Goal: Task Accomplishment & Management: Manage account settings

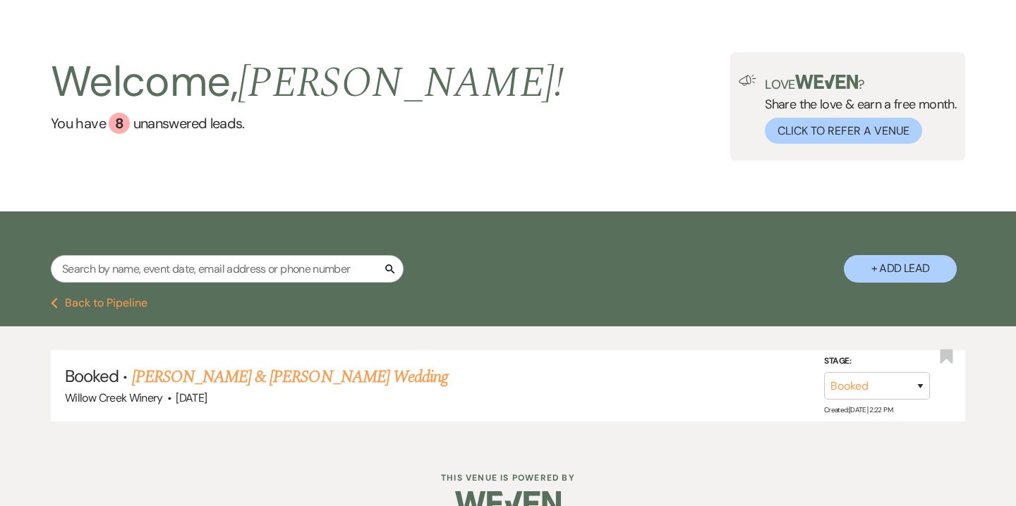
click at [219, 264] on input "text" at bounding box center [227, 269] width 353 height 28
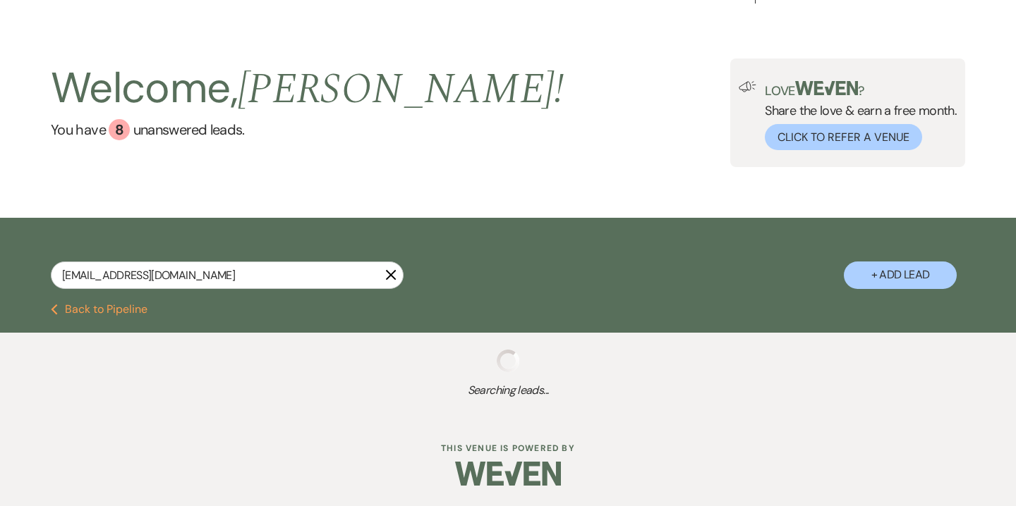
scroll to position [26, 0]
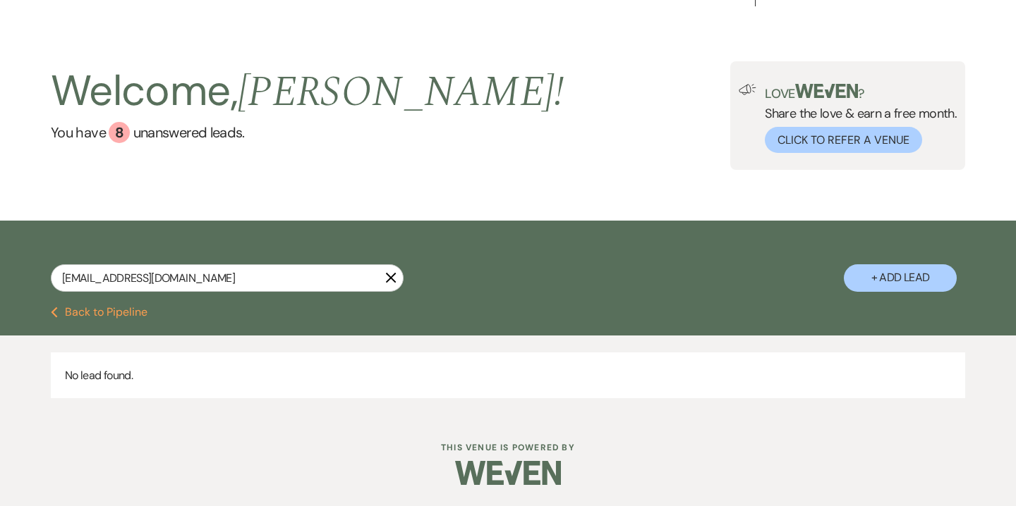
type input "vlynn4283@gmail.com"
click at [871, 265] on button "+ Add Lead" at bounding box center [900, 278] width 113 height 28
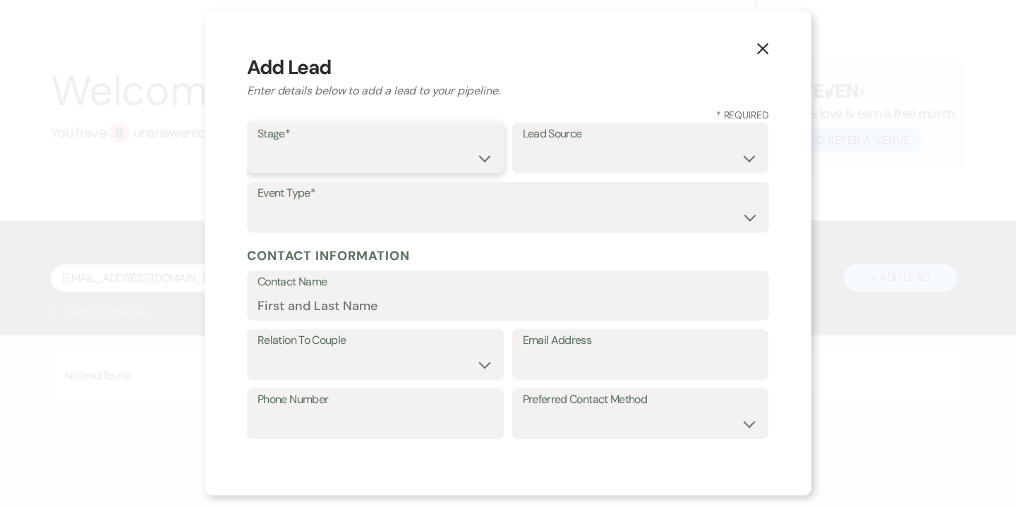
click at [382, 156] on select "Inquiry Follow Up Tour Requested Tour Confirmed Toured Proposal Sent Booked Lost" at bounding box center [375, 159] width 236 height 28
select select "5"
click at [257, 145] on select "Inquiry Follow Up Tour Requested Tour Confirmed Toured Proposal Sent Booked Lost" at bounding box center [375, 159] width 236 height 28
click at [544, 167] on select "Weven Venue Website Instagram Facebook Pinterest Google The Knot Wedding Wire H…" at bounding box center [641, 159] width 236 height 28
select select "14"
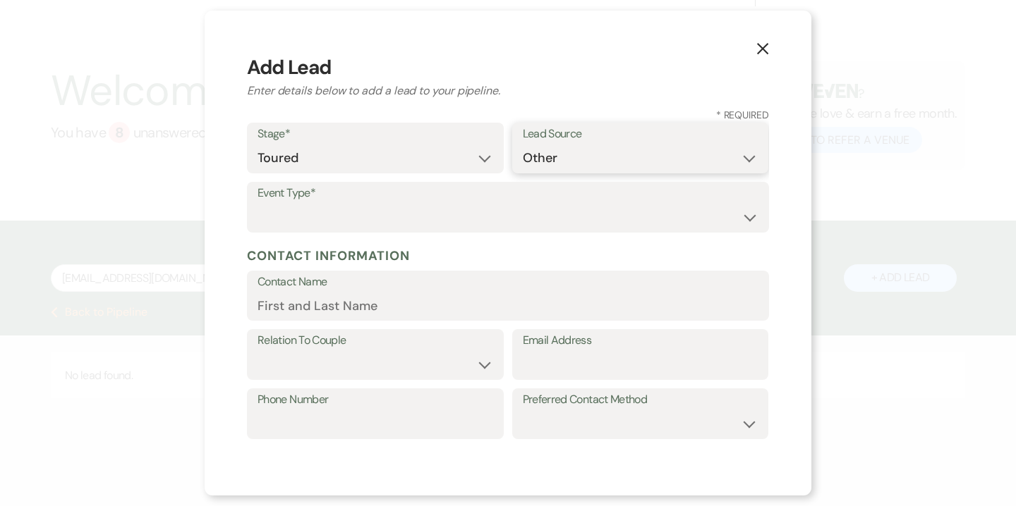
click at [523, 172] on select "Weven Venue Website Instagram Facebook Pinterest Google The Knot Wedding Wire H…" at bounding box center [641, 159] width 236 height 28
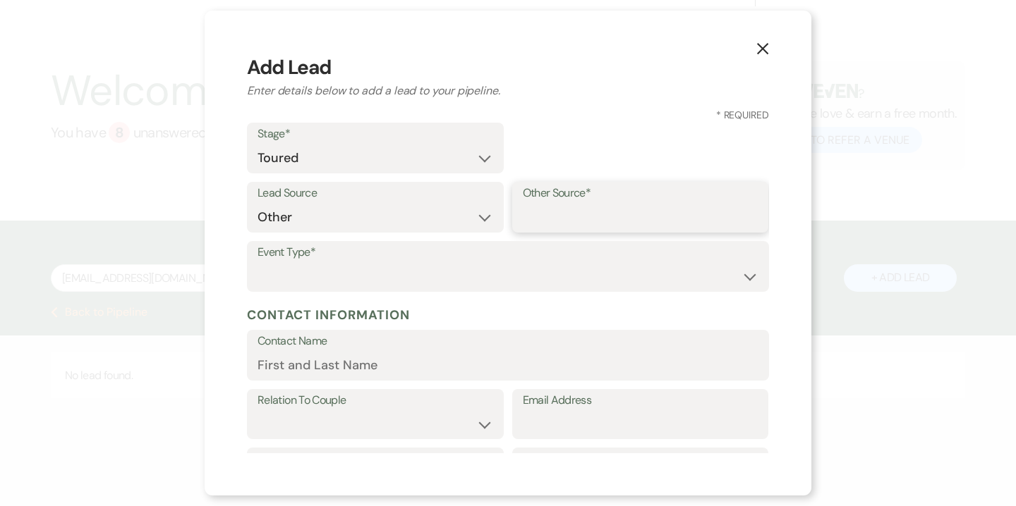
click at [609, 229] on input "Other Source*" at bounding box center [641, 218] width 236 height 28
type input "High Level"
click at [592, 284] on select "Wedding Anniversary Party Baby Shower Bachelorette / Bachelor Party Birthday Pa…" at bounding box center [507, 277] width 501 height 28
select select "1"
click at [257, 263] on select "Wedding Anniversary Party Baby Shower Bachelorette / Bachelor Party Birthday Pa…" at bounding box center [507, 277] width 501 height 28
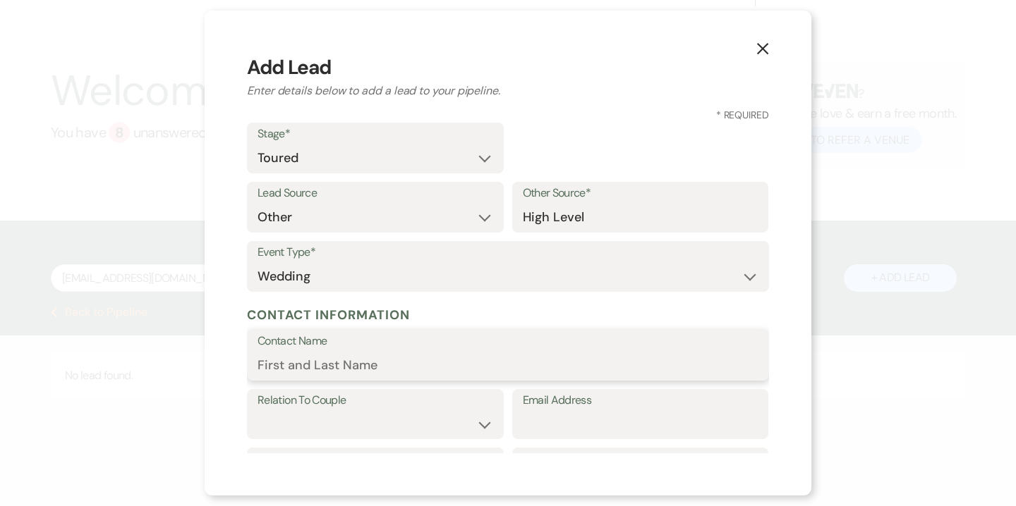
click at [518, 367] on input "Contact Name" at bounding box center [507, 366] width 501 height 28
type input "Val"
click at [471, 418] on select "Couple Planner Parent of Couple Family Member Friend Other" at bounding box center [375, 424] width 236 height 28
select select "1"
click at [257, 410] on select "Couple Planner Parent of Couple Family Member Friend Other" at bounding box center [375, 424] width 236 height 28
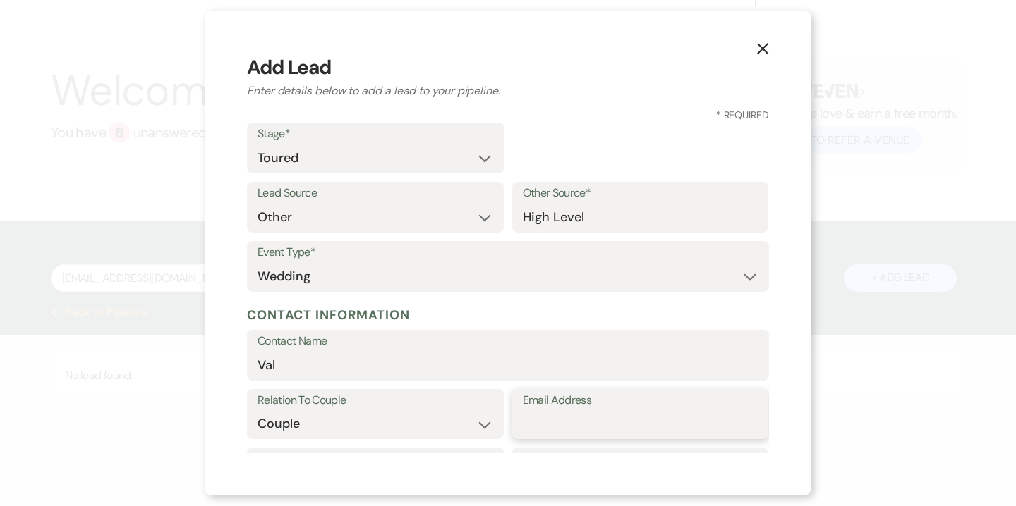
click at [549, 426] on input "Email Address" at bounding box center [641, 424] width 236 height 28
paste input "vlynn4283@gmail.com"
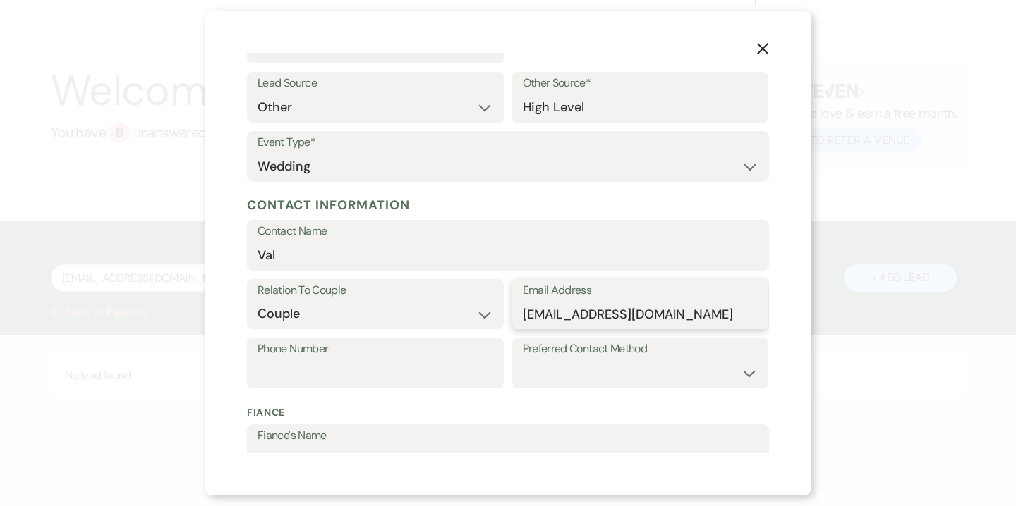
scroll to position [129, 0]
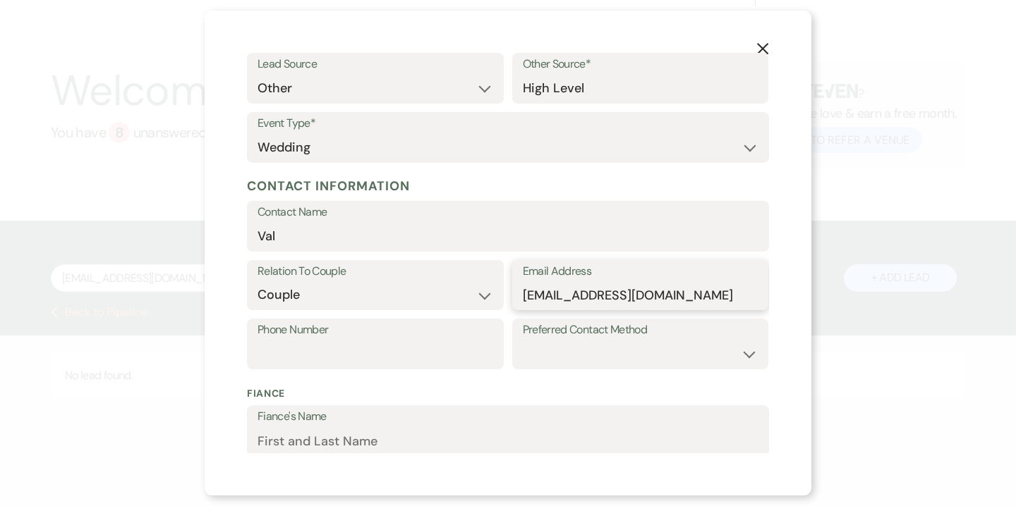
type input "vlynn4283@gmail.com"
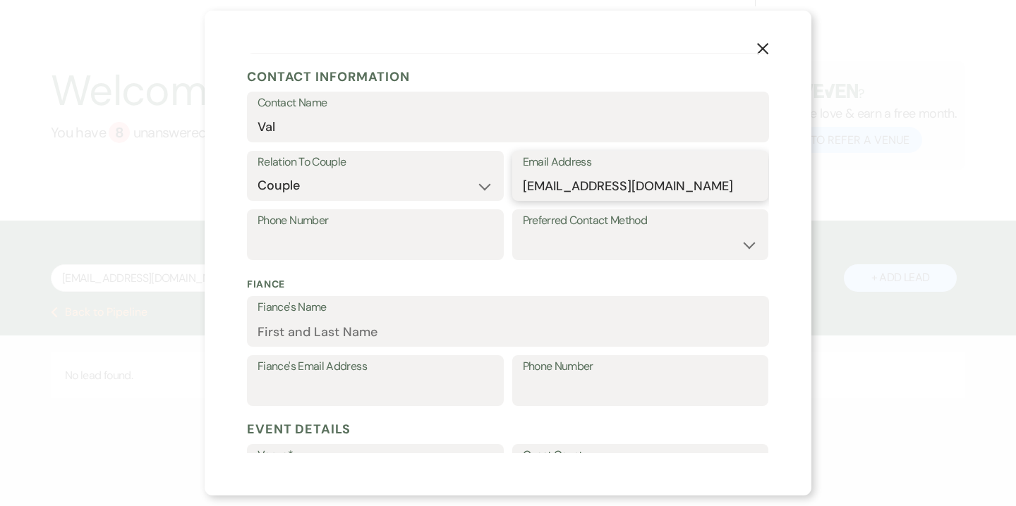
scroll to position [239, 0]
click at [353, 327] on input "Fiance's Name" at bounding box center [507, 331] width 501 height 28
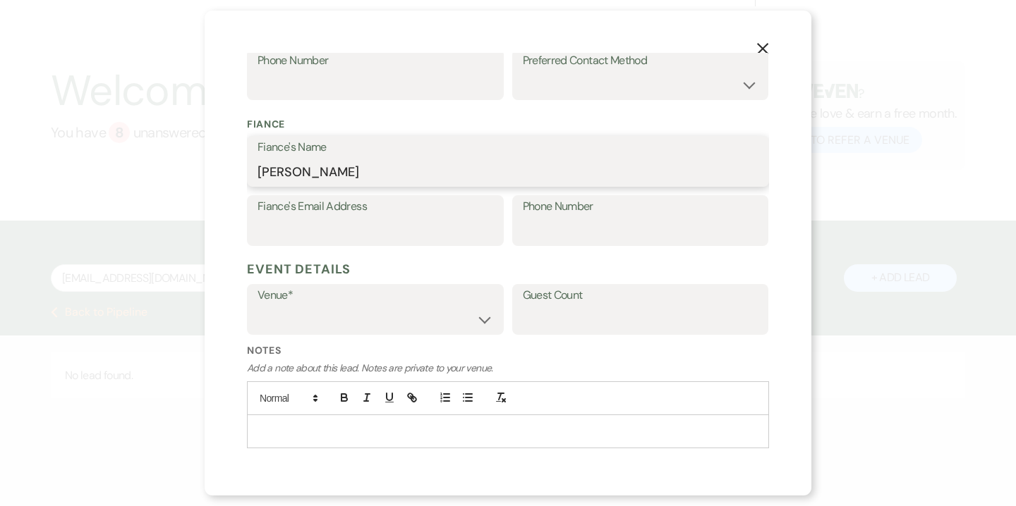
scroll to position [401, 0]
type input "Josh"
click at [315, 314] on select "Willow Creek Winery The Southern Mansion" at bounding box center [375, 318] width 236 height 28
select select "641"
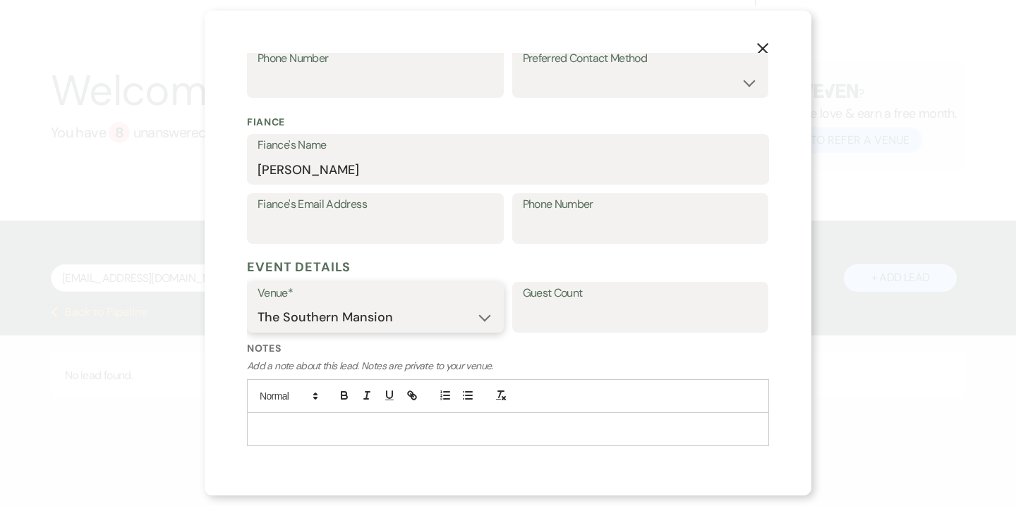
click at [257, 304] on select "Willow Creek Winery The Southern Mansion" at bounding box center [375, 318] width 236 height 28
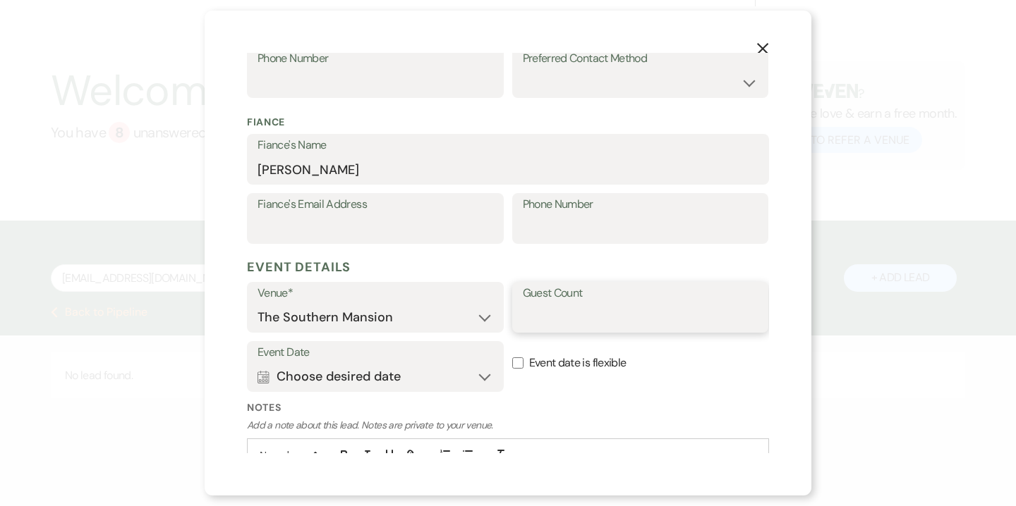
click at [567, 321] on input "Guest Count" at bounding box center [641, 318] width 236 height 28
click at [530, 322] on input "90-100" at bounding box center [641, 318] width 236 height 28
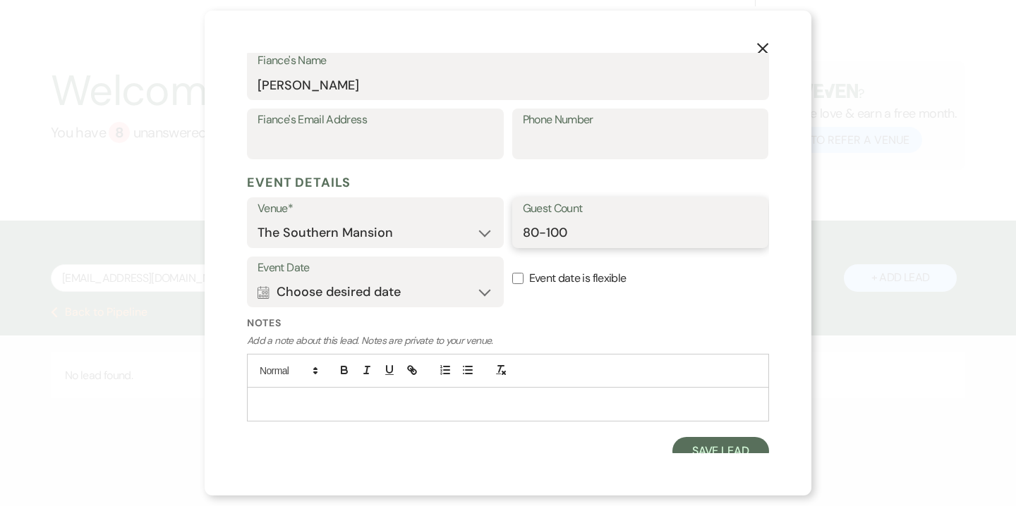
scroll to position [496, 0]
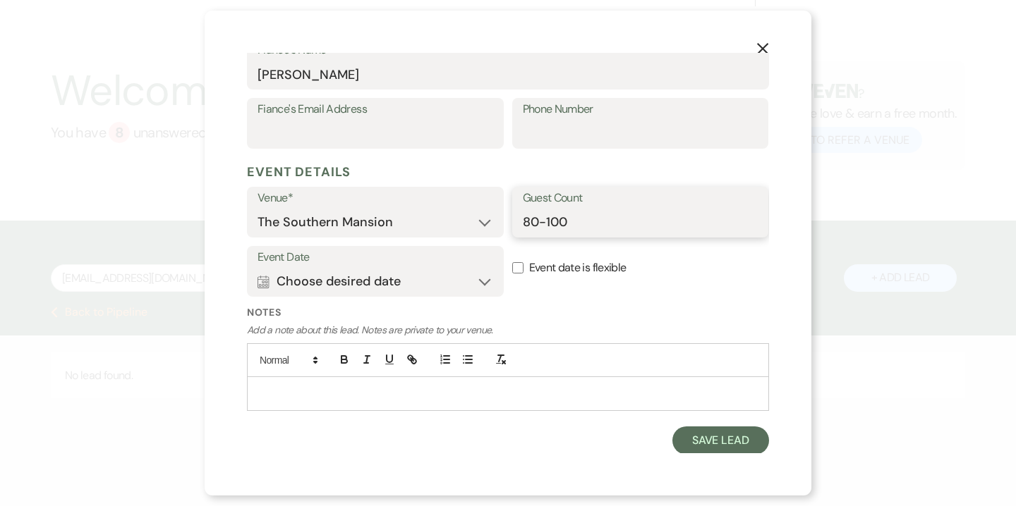
type input "80-100"
click at [707, 454] on div "X Add Lead Enter details below to add a lead to your pipeline. * Required Stage…" at bounding box center [508, 253] width 607 height 485
click at [695, 440] on button "Save Lead" at bounding box center [720, 441] width 97 height 28
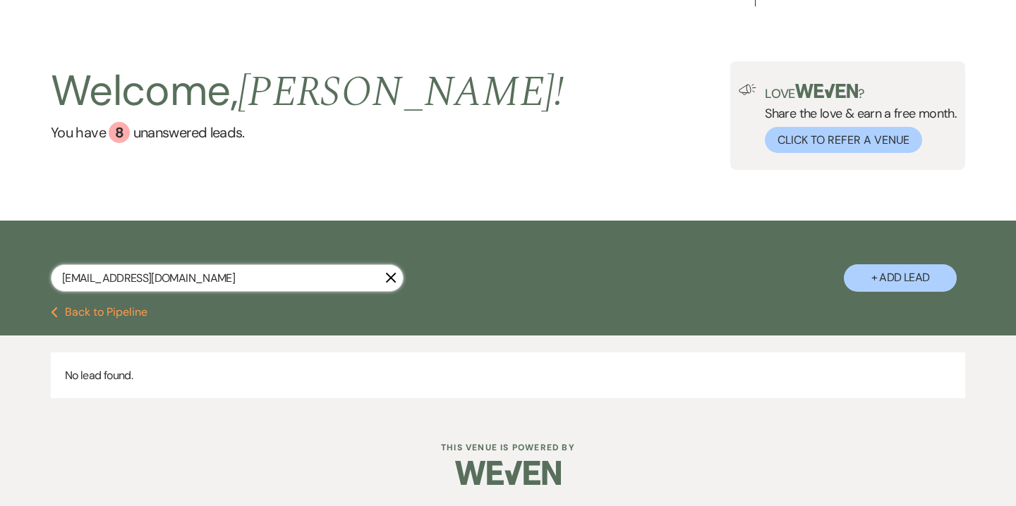
click at [260, 276] on input "vlynn4283@gmail.com" at bounding box center [227, 278] width 353 height 28
type input "vlynn4283@gmail.co"
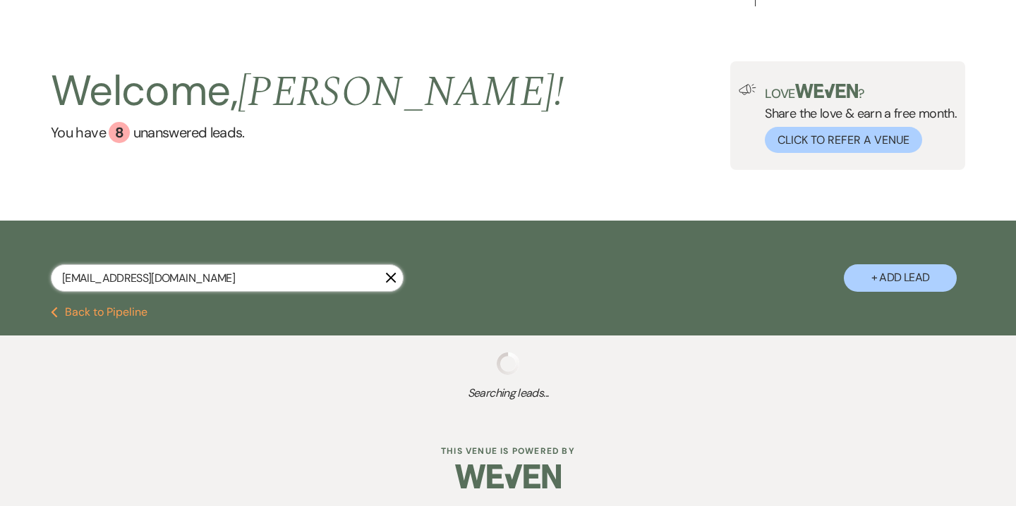
select select "5"
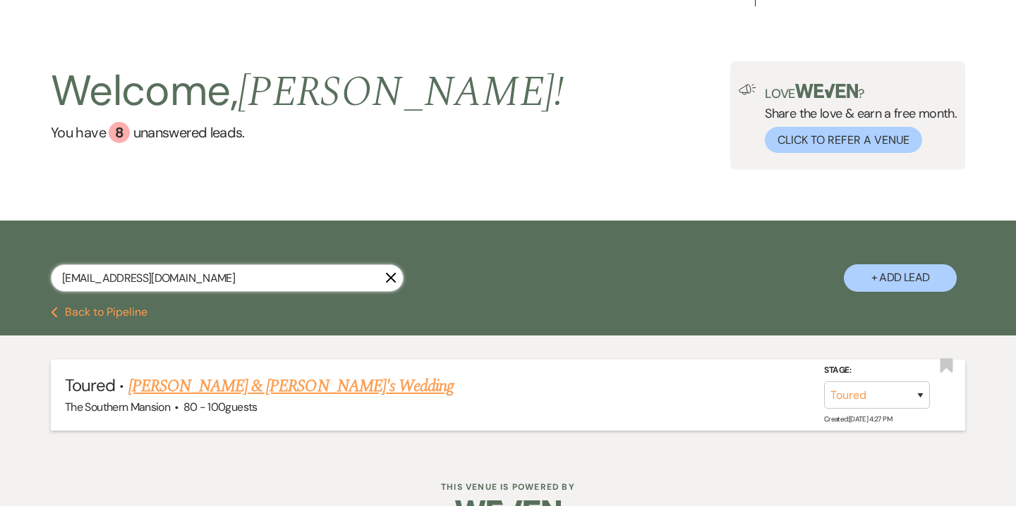
type input "vlynn4283@gmail.co"
click at [149, 375] on link "Josh & Val's Wedding" at bounding box center [291, 386] width 326 height 25
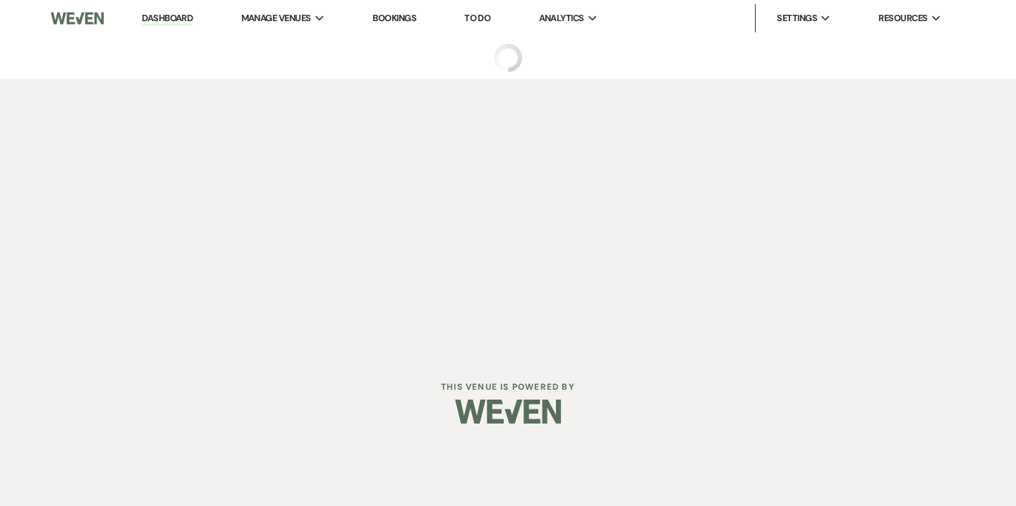
select select "5"
select select "14"
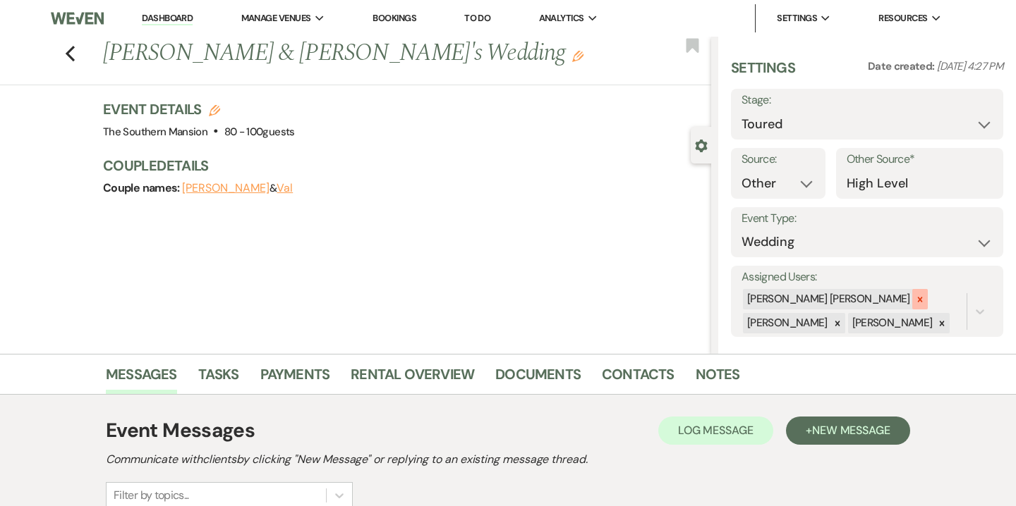
click at [917, 300] on icon at bounding box center [919, 299] width 5 height 5
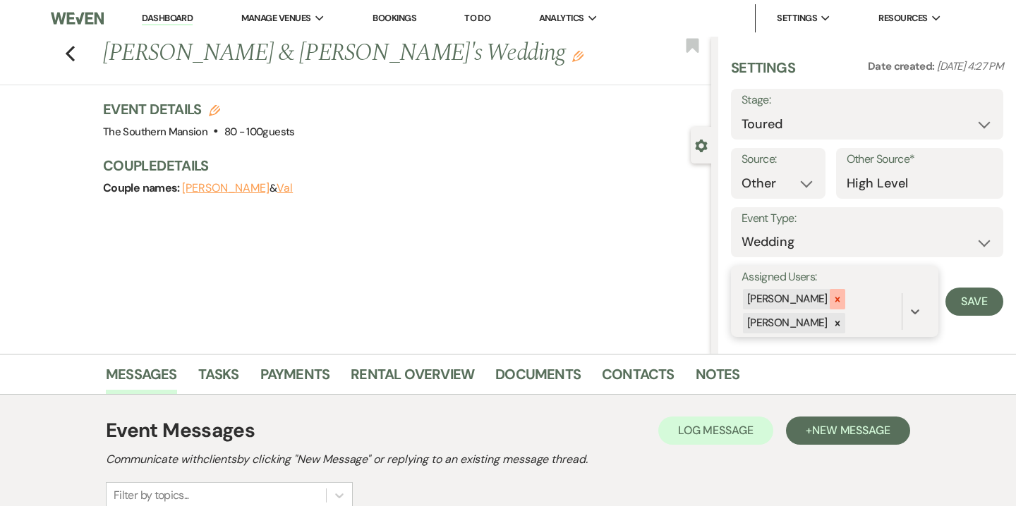
click at [834, 299] on icon at bounding box center [836, 299] width 5 height 5
click at [914, 305] on icon at bounding box center [915, 301] width 14 height 14
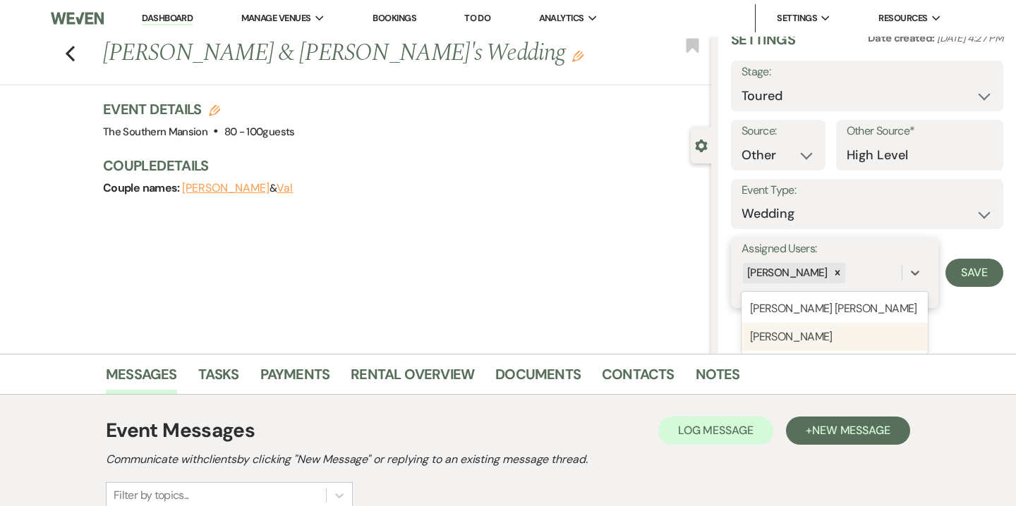
click at [813, 331] on div "[PERSON_NAME]" at bounding box center [834, 337] width 186 height 28
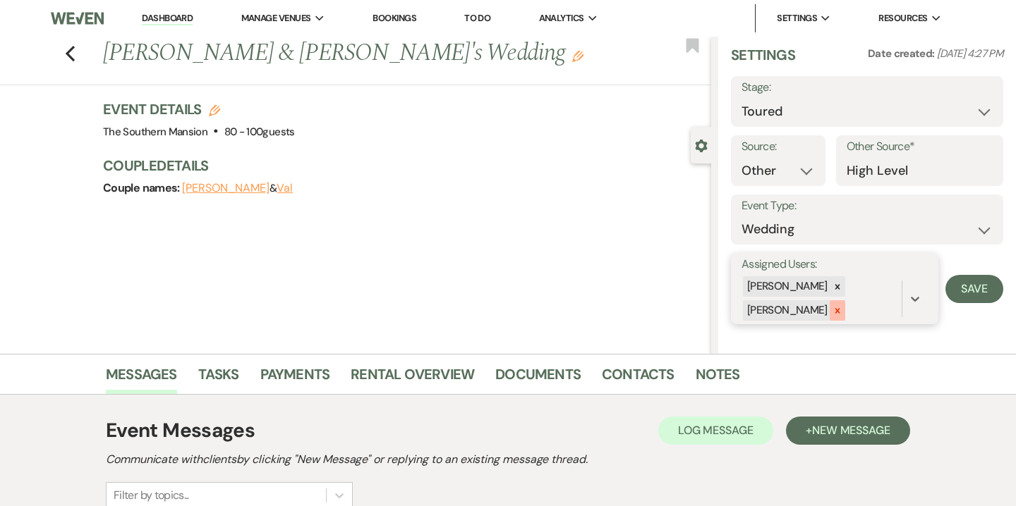
click at [832, 306] on icon at bounding box center [837, 311] width 10 height 10
click at [959, 281] on button "Save" at bounding box center [974, 289] width 58 height 28
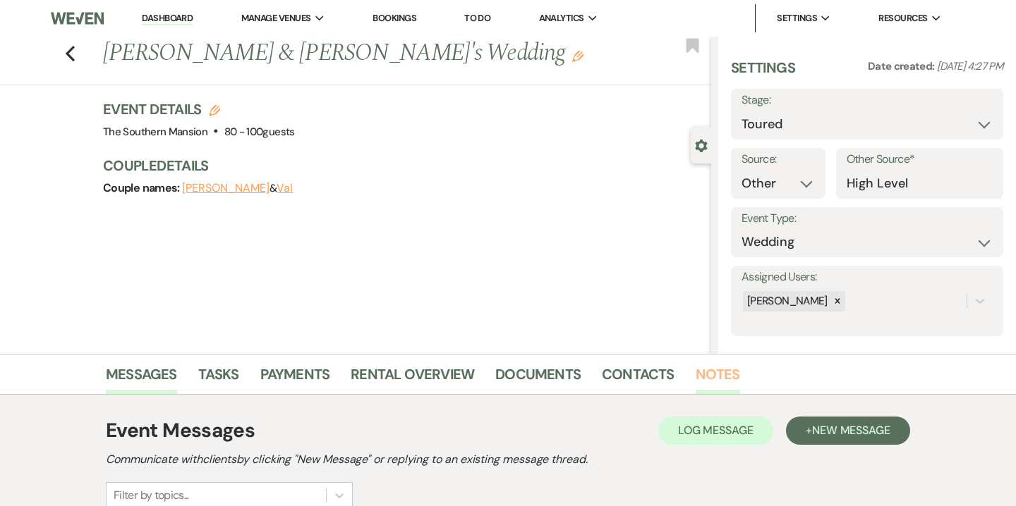
click at [701, 370] on link "Notes" at bounding box center [717, 378] width 44 height 31
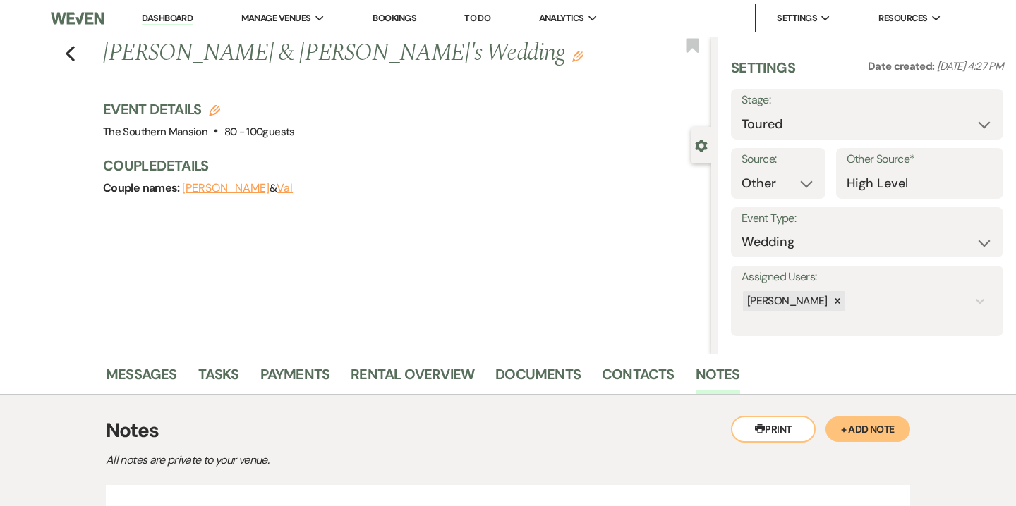
click at [871, 430] on button "+ Add Note" at bounding box center [867, 429] width 85 height 25
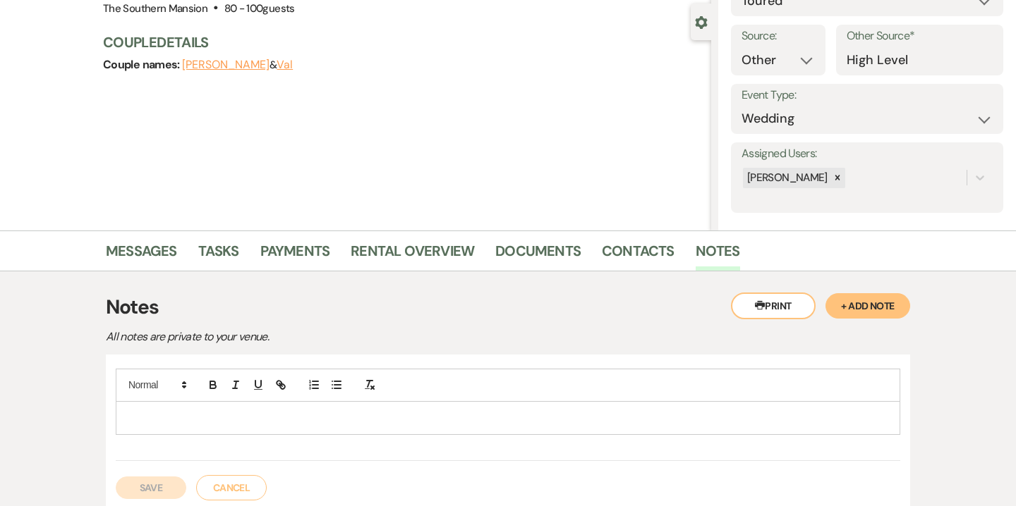
scroll to position [243, 0]
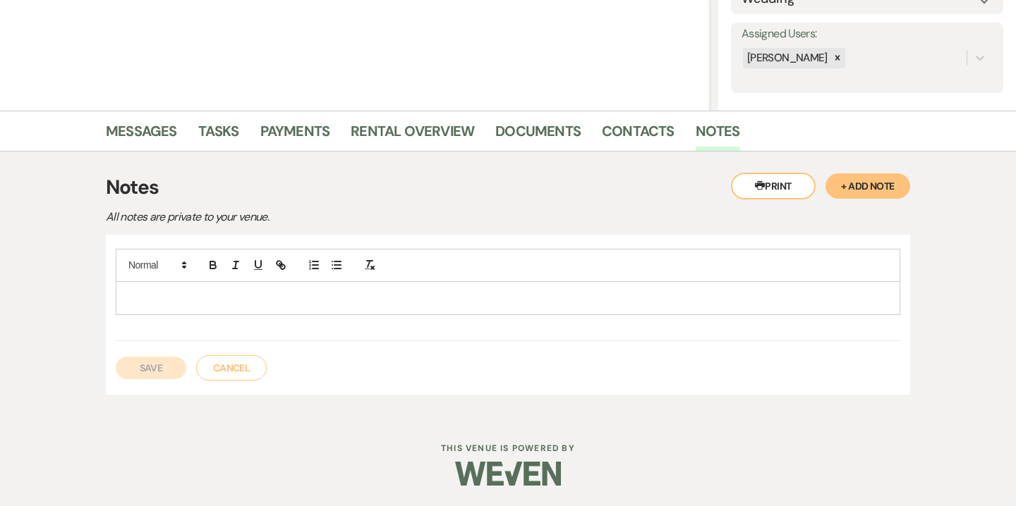
click at [394, 306] on div at bounding box center [507, 298] width 783 height 32
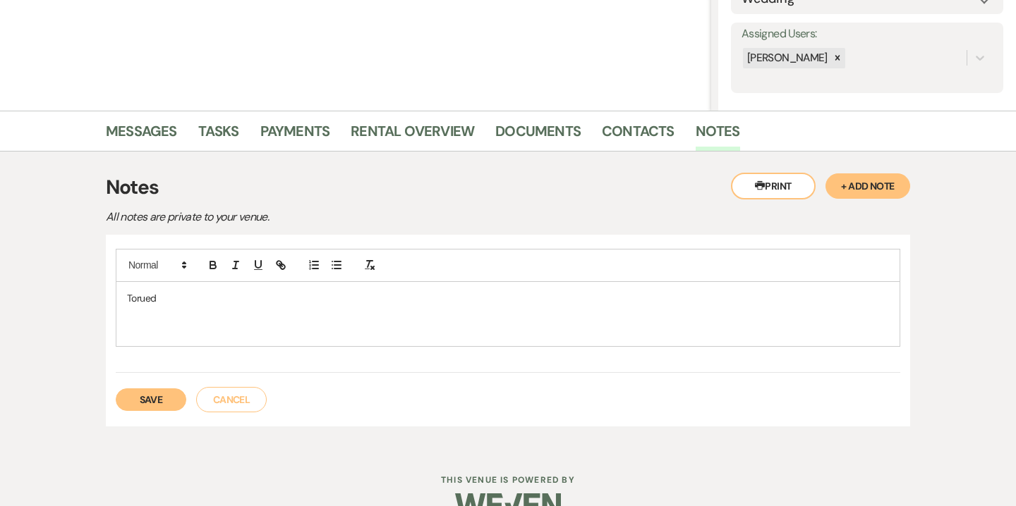
click at [154, 297] on p "Torued" at bounding box center [508, 299] width 762 height 16
click at [348, 260] on div at bounding box center [508, 265] width 784 height 33
click at [338, 265] on icon "button" at bounding box center [336, 265] width 13 height 13
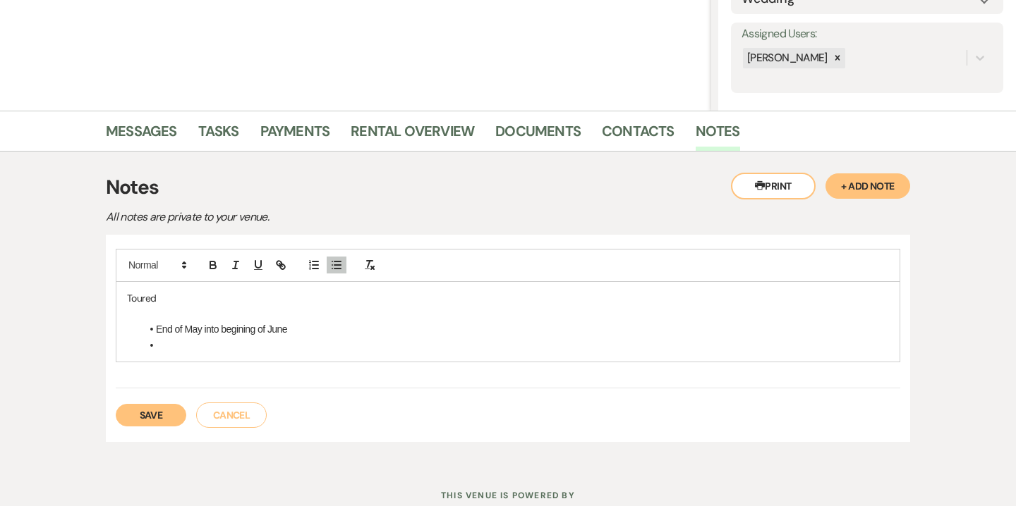
click at [294, 329] on li "End of May into begining of June" at bounding box center [515, 330] width 748 height 16
click at [242, 330] on li "End of May into begining of June 2026" at bounding box center [515, 330] width 748 height 16
click at [158, 345] on li at bounding box center [515, 346] width 748 height 16
click at [340, 326] on li "End of May into beginning of June 2026" at bounding box center [515, 330] width 748 height 16
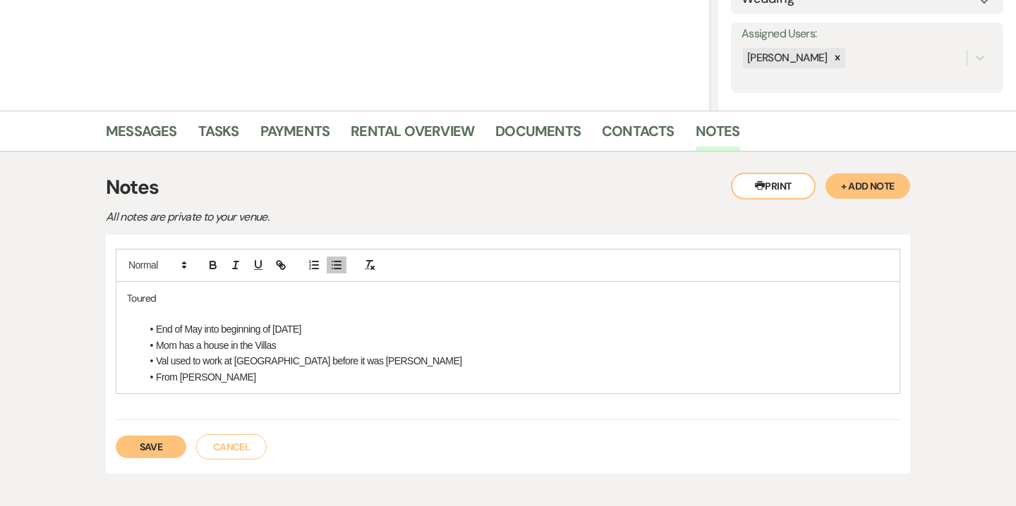
click at [305, 346] on li "Mom has a house in the Villas" at bounding box center [515, 346] width 748 height 16
click at [314, 322] on li "End of May into beginning of June 2026" at bounding box center [515, 330] width 748 height 16
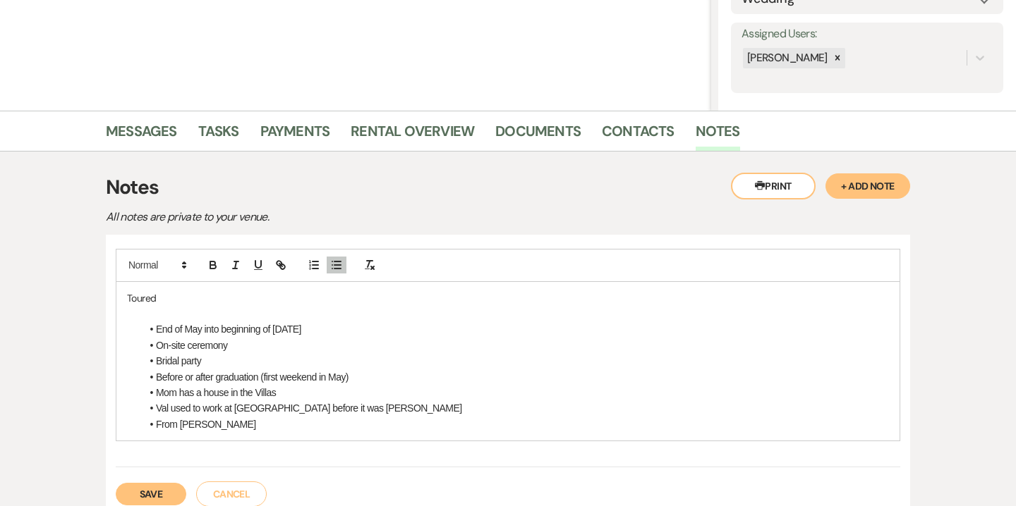
click at [224, 370] on li "Before or after graduation (first weekend in May)" at bounding box center [515, 378] width 748 height 16
click at [217, 363] on li "Bridal party" at bounding box center [515, 361] width 748 height 16
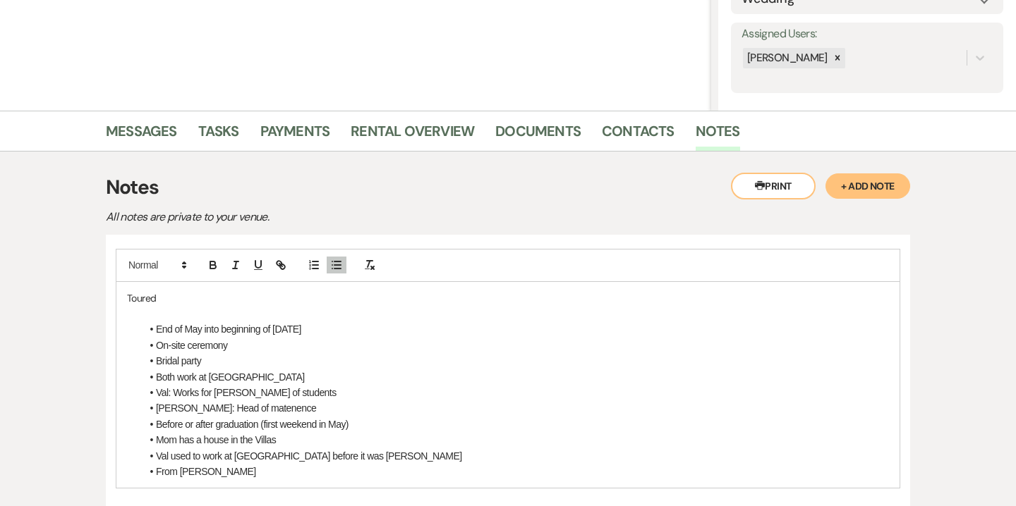
click at [249, 403] on li "Josh: Head of matenence" at bounding box center [515, 409] width 748 height 16
click at [257, 407] on li "Josh: Head of matenence" at bounding box center [515, 409] width 748 height 16
click at [231, 408] on li "Josh: Head of matenence" at bounding box center [515, 409] width 748 height 16
click at [288, 411] on li "Josh: Head of matienence" at bounding box center [515, 409] width 748 height 16
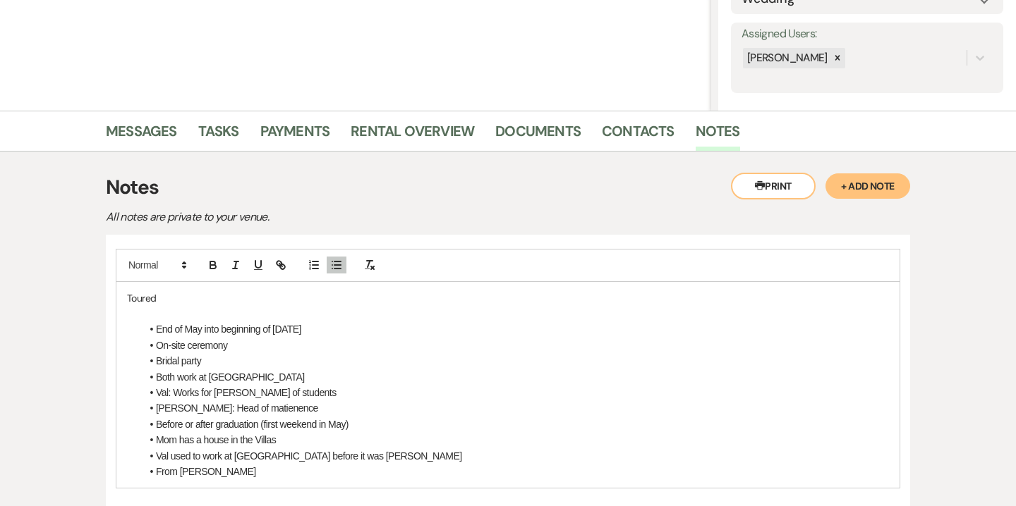
click at [212, 358] on li "Bridal party" at bounding box center [515, 361] width 748 height 16
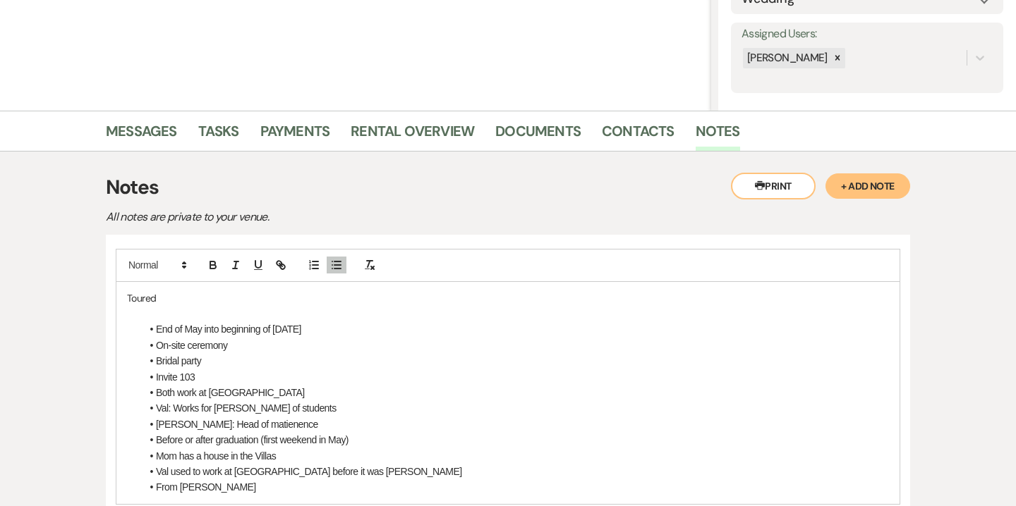
click at [207, 362] on li "Bridal party" at bounding box center [515, 361] width 748 height 16
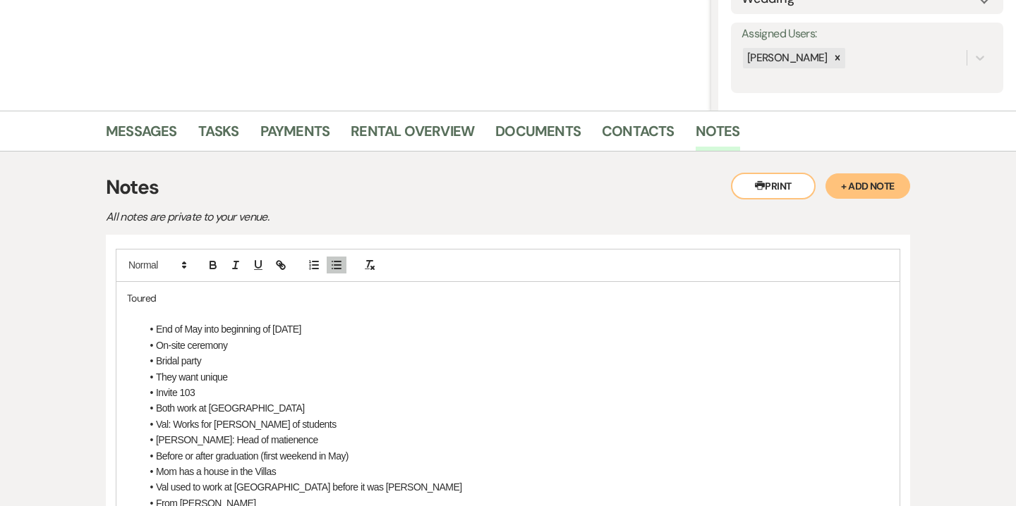
click at [217, 359] on li "Bridal party" at bounding box center [515, 361] width 748 height 16
click at [235, 370] on li "They want unique" at bounding box center [515, 378] width 748 height 16
click at [296, 451] on li "Before or after graduation (first weekend in May)" at bounding box center [515, 457] width 748 height 16
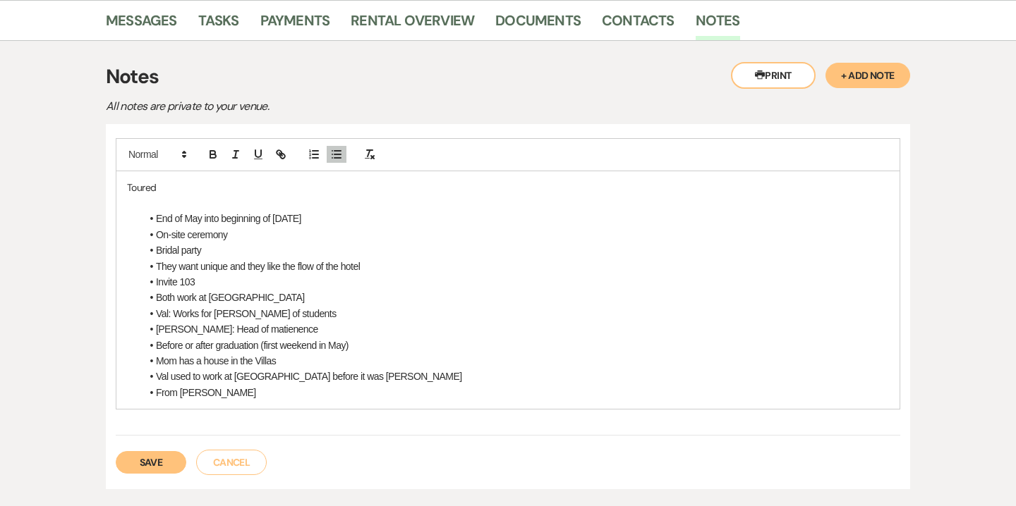
scroll to position [449, 0]
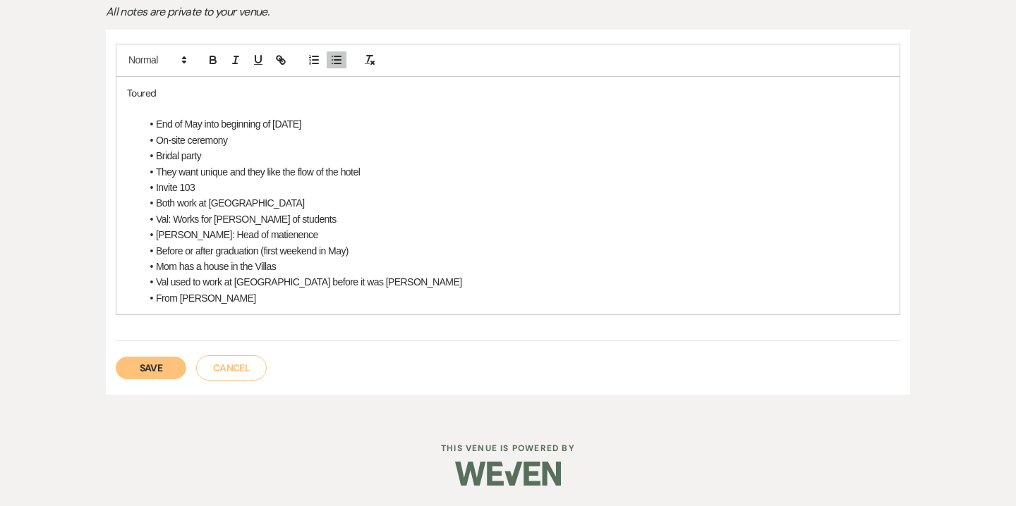
click at [229, 305] on li "From Pitman" at bounding box center [515, 299] width 748 height 16
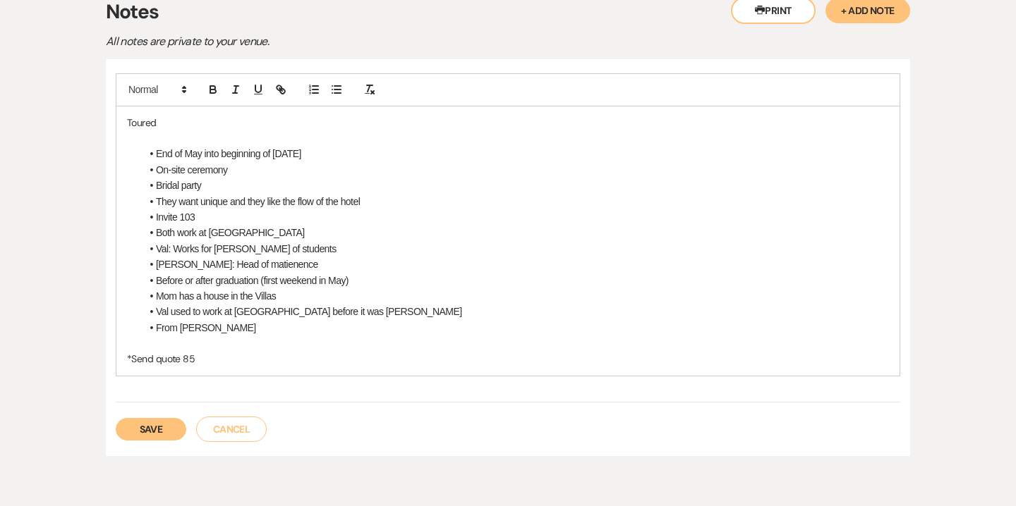
scroll to position [421, 0]
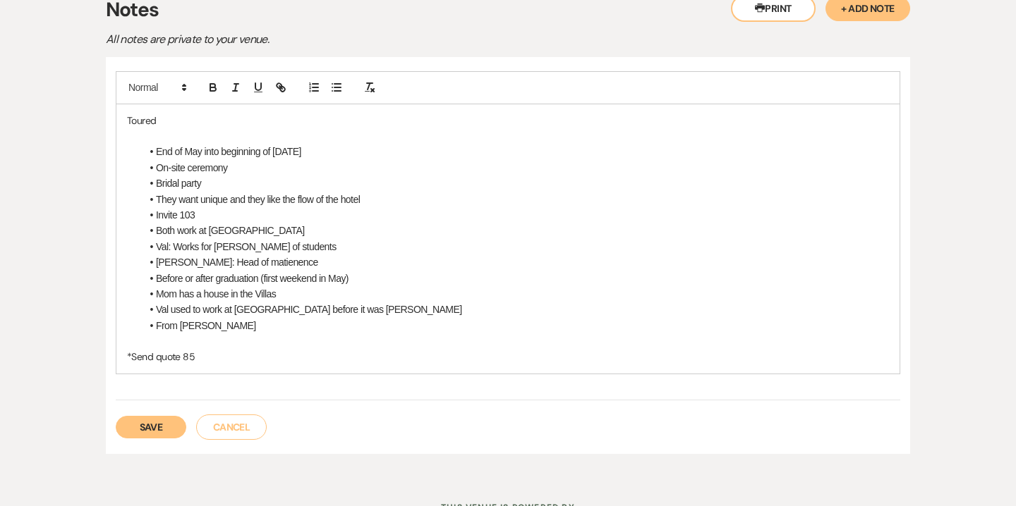
click at [229, 168] on li "On-site ceremony" at bounding box center [515, 168] width 748 height 16
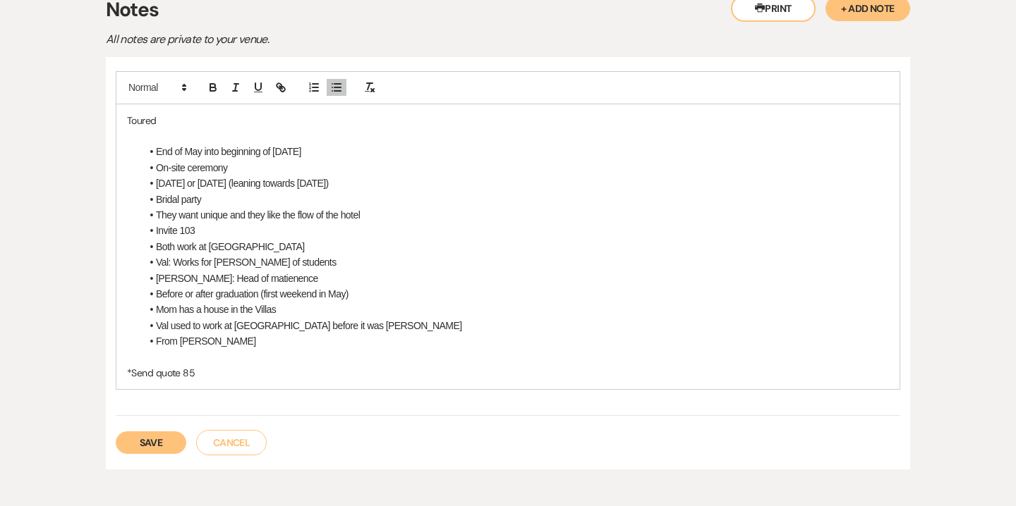
click at [304, 188] on li "Friday or Sunday (leaning towards sunday)" at bounding box center [515, 184] width 748 height 16
click at [300, 183] on li "Friday or Sunday (leaning towards sunday)" at bounding box center [515, 184] width 748 height 16
click at [284, 246] on li "Both work at Rowan University" at bounding box center [515, 247] width 748 height 16
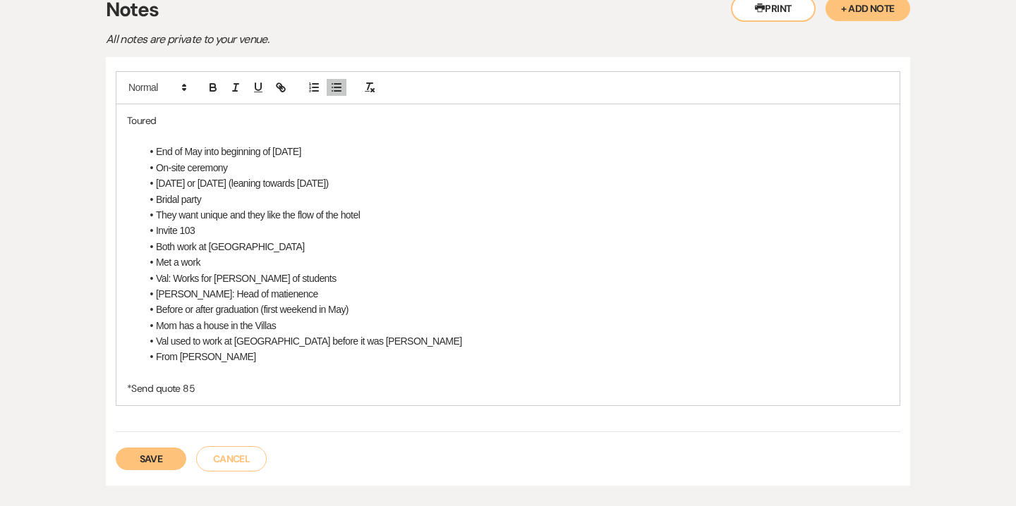
click at [210, 200] on li "Bridal party" at bounding box center [515, 200] width 748 height 16
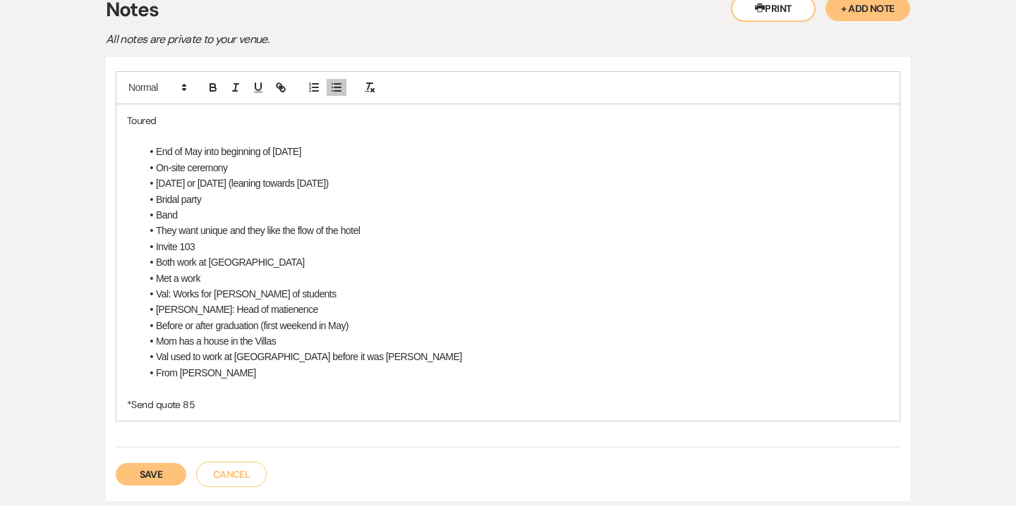
click at [224, 382] on p at bounding box center [508, 389] width 762 height 16
click at [217, 371] on li "From Pitman" at bounding box center [515, 373] width 748 height 16
click at [204, 401] on p "*Send quote 85" at bounding box center [508, 405] width 762 height 16
click at [195, 407] on p "*Send quote 85" at bounding box center [508, 405] width 762 height 16
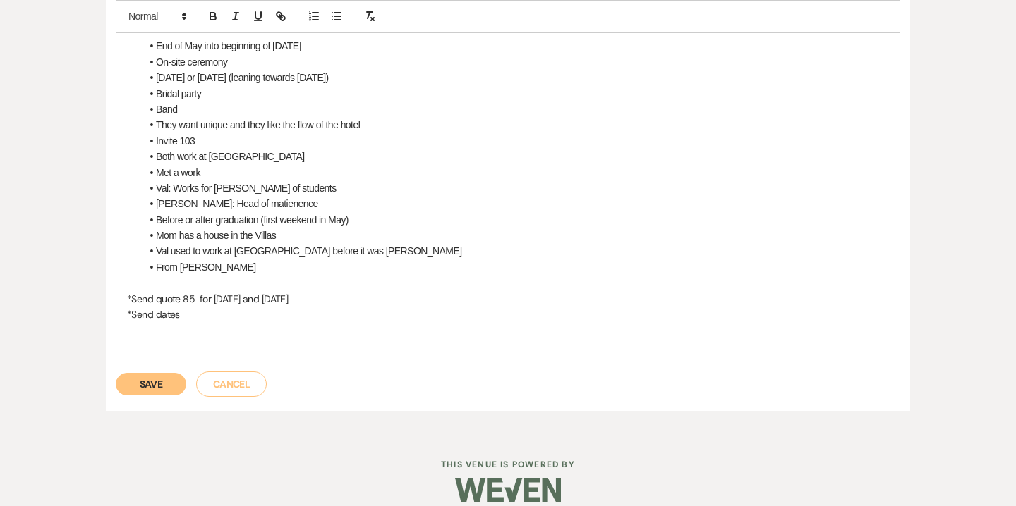
scroll to position [528, 0]
click at [224, 275] on p at bounding box center [508, 282] width 762 height 16
click at [219, 271] on li "From Pitman" at bounding box center [515, 266] width 748 height 16
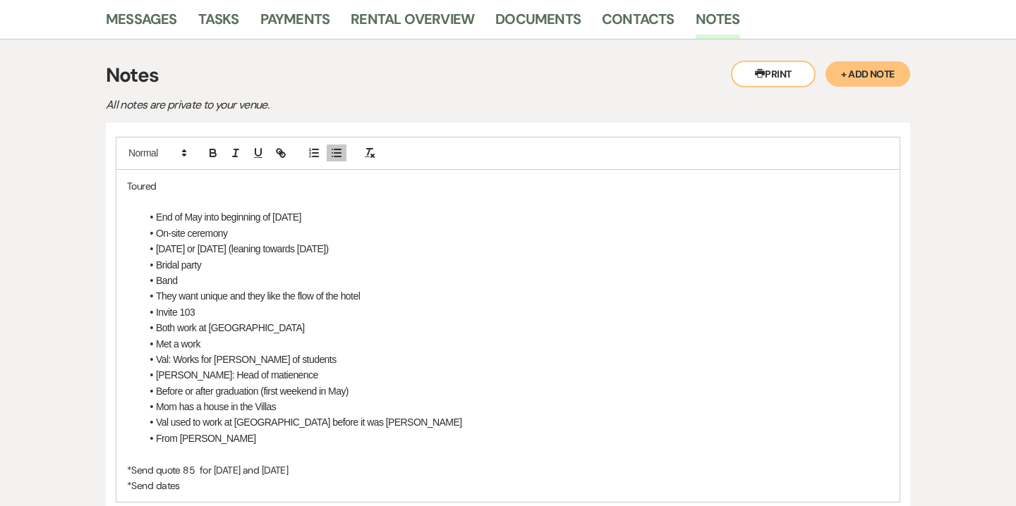
scroll to position [544, 0]
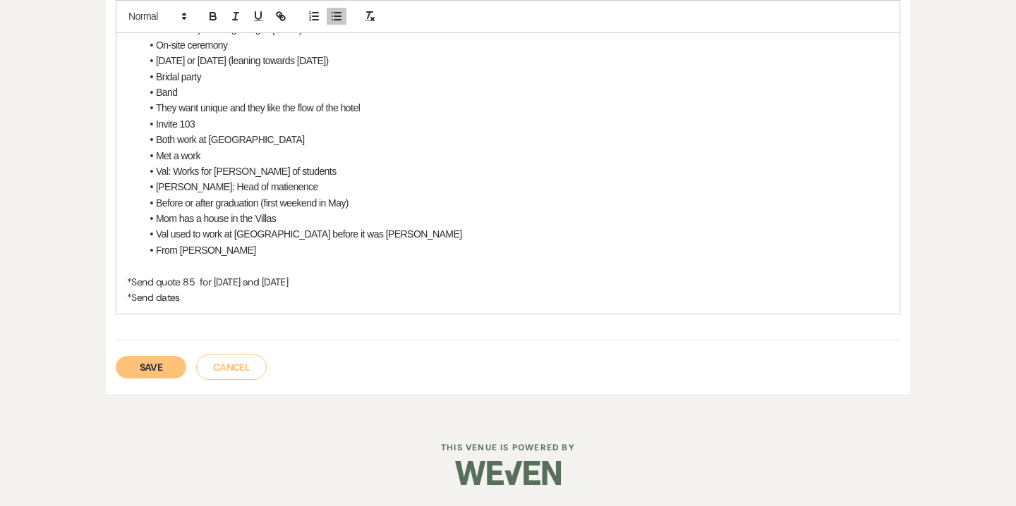
click at [160, 363] on button "Save" at bounding box center [151, 367] width 71 height 23
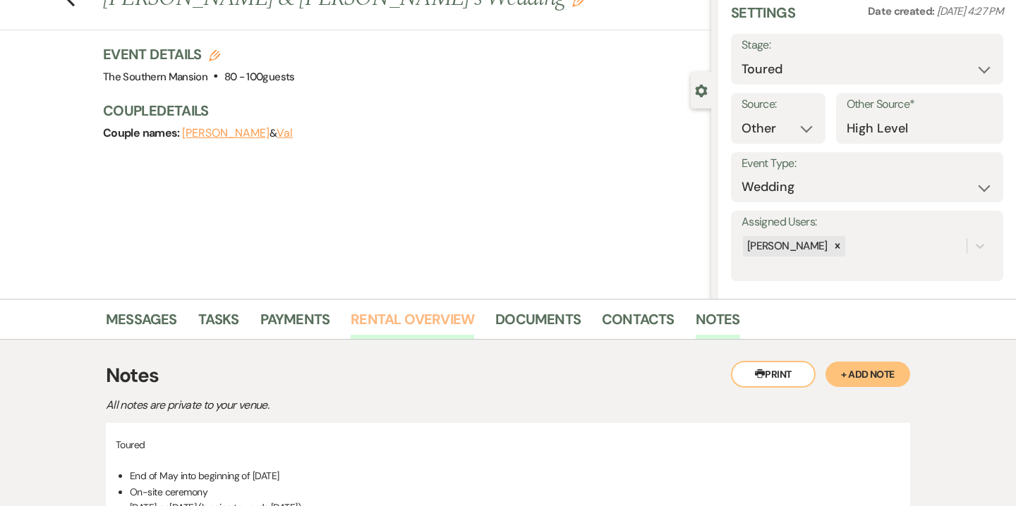
scroll to position [0, 0]
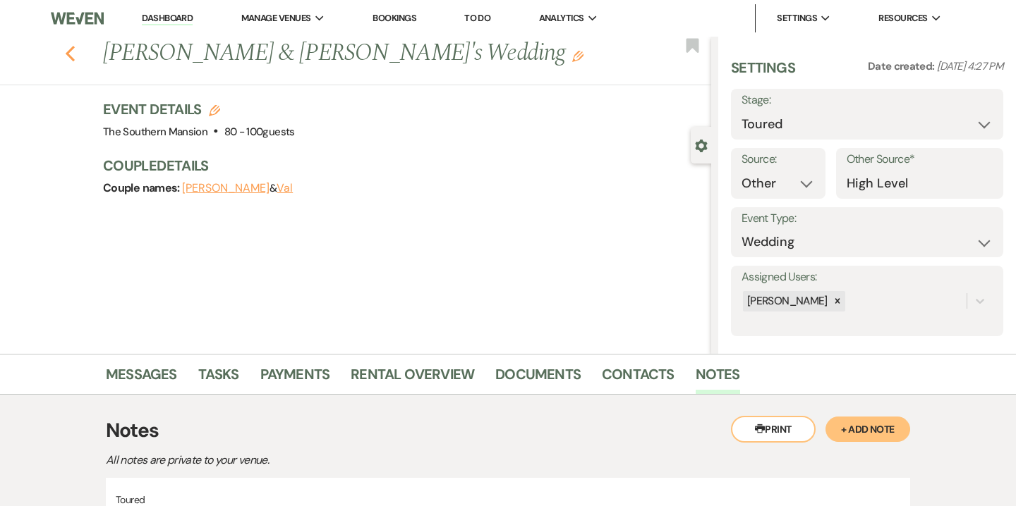
click at [73, 49] on icon "Previous" at bounding box center [70, 53] width 11 height 17
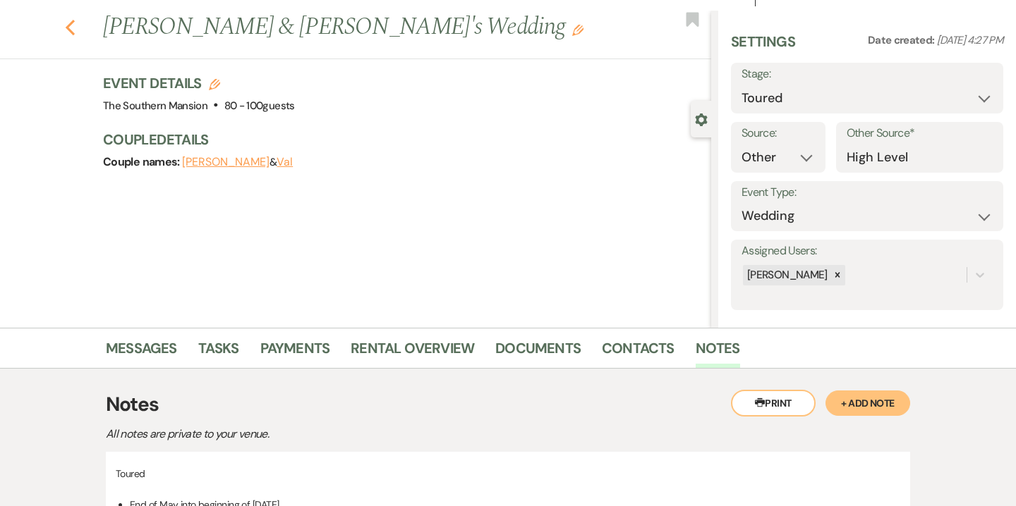
select select "5"
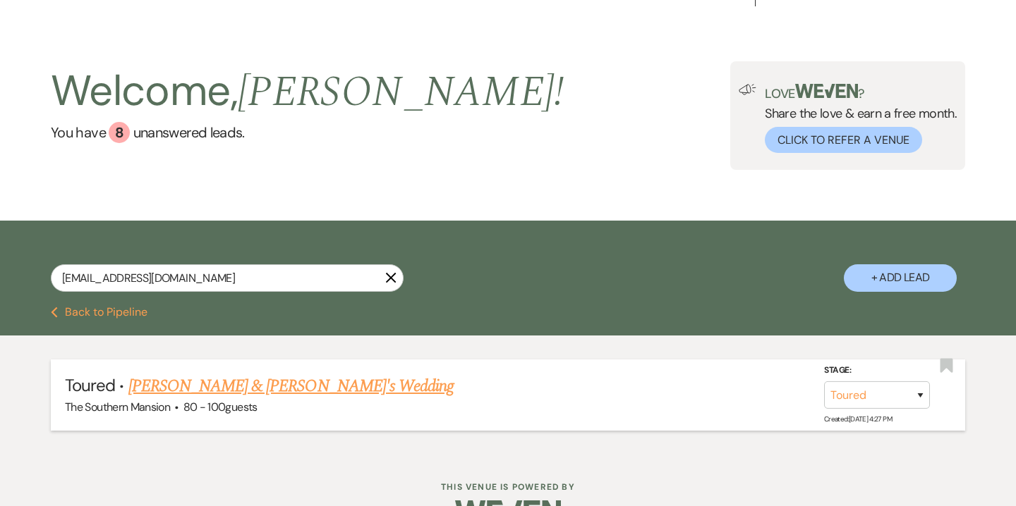
scroll to position [0, 0]
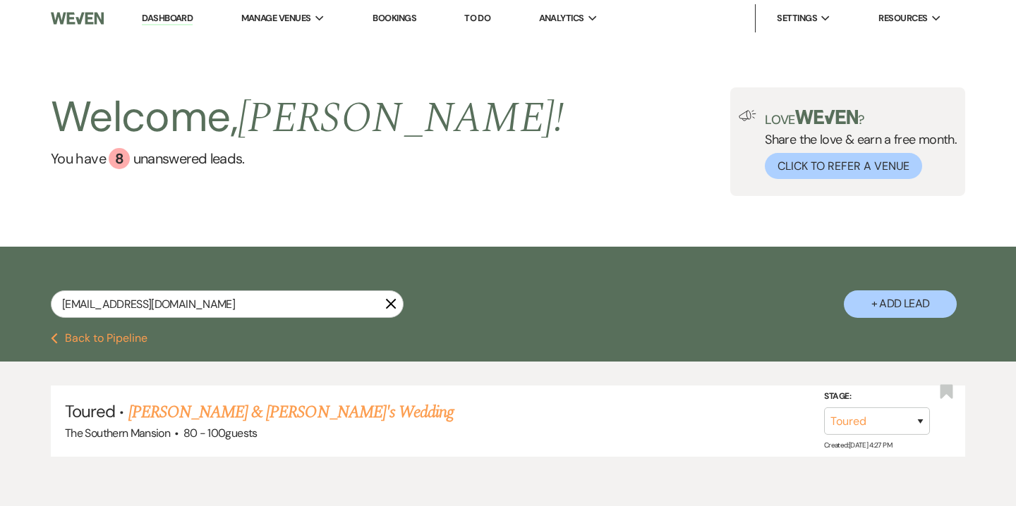
click at [407, 18] on link "Bookings" at bounding box center [394, 18] width 44 height 12
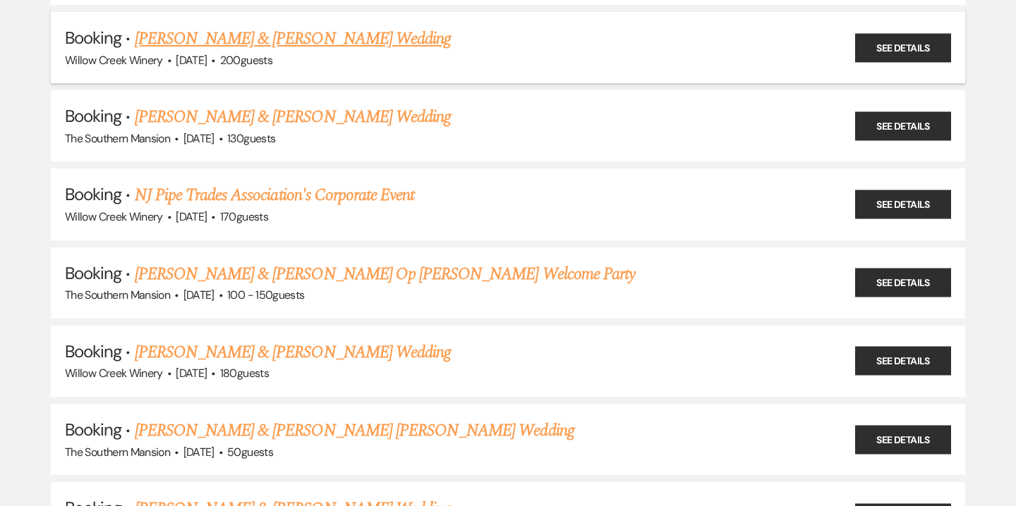
scroll to position [1186, 0]
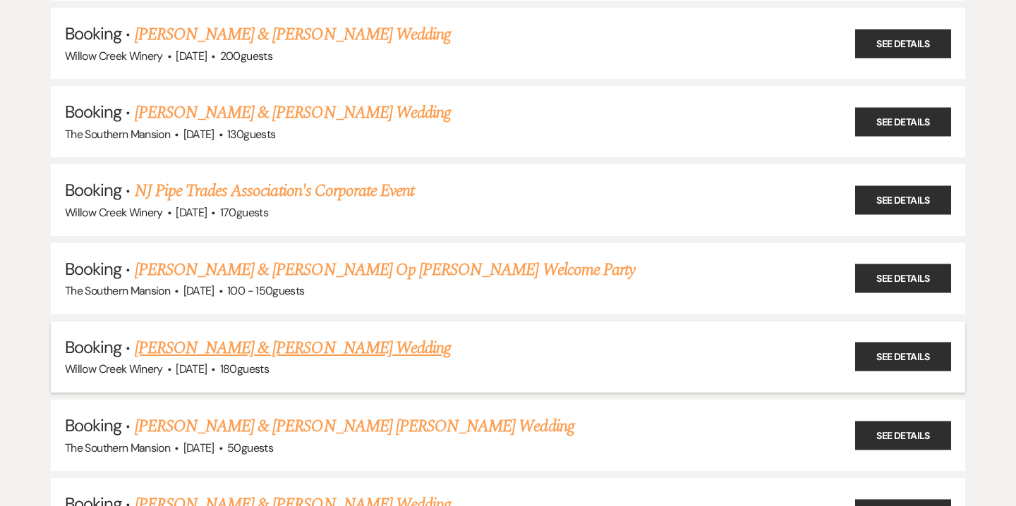
click at [207, 336] on link "Connor Ems & Sarah Powell's Wedding" at bounding box center [293, 348] width 316 height 25
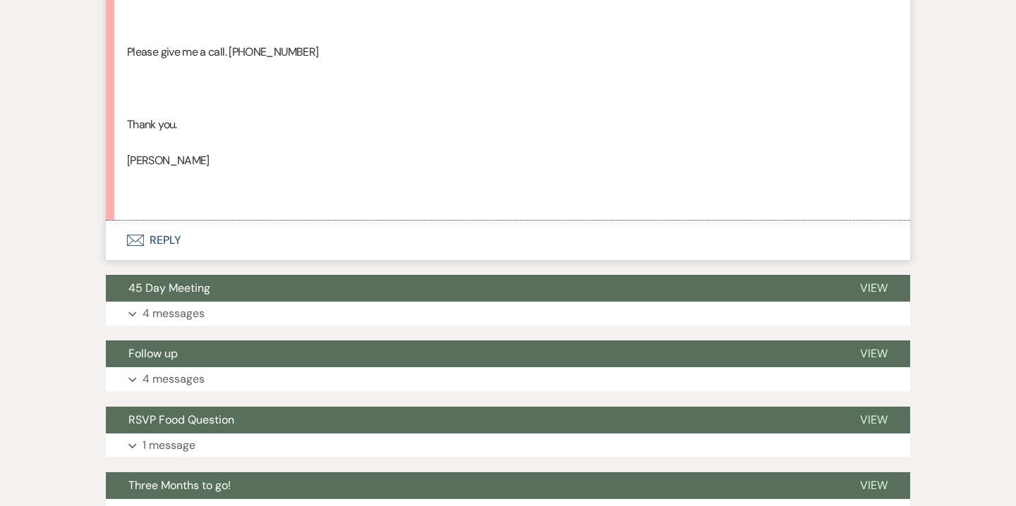
scroll to position [1749, 0]
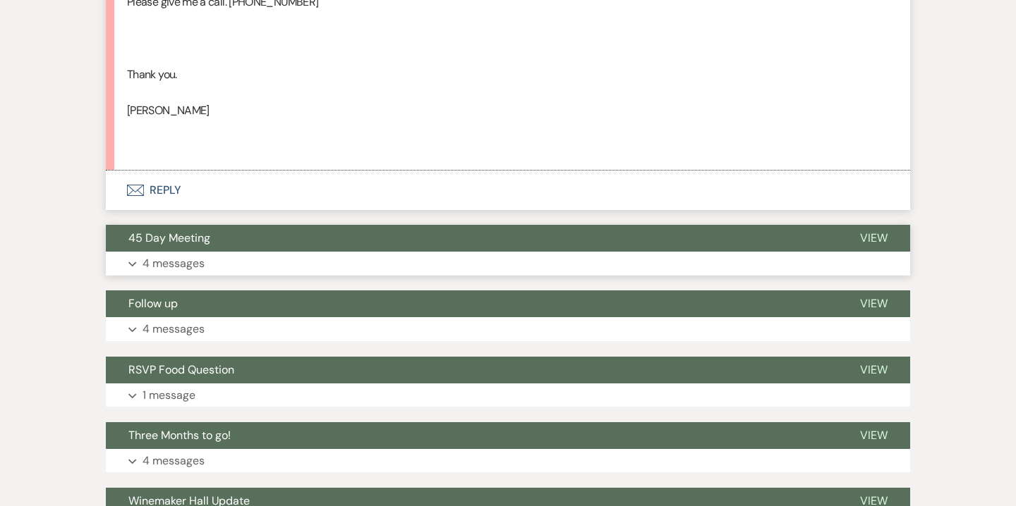
click at [324, 265] on button "Expand 4 messages" at bounding box center [508, 264] width 804 height 24
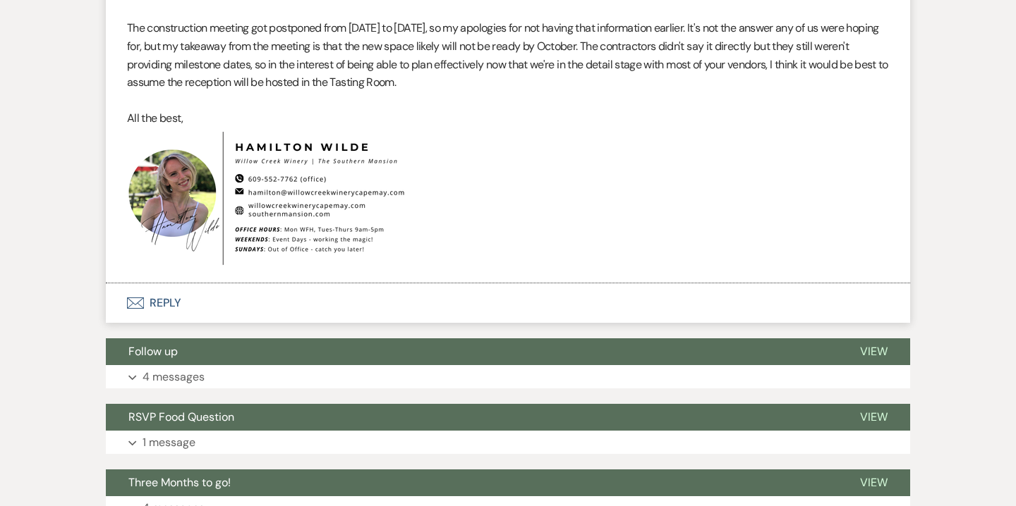
scroll to position [3434, 0]
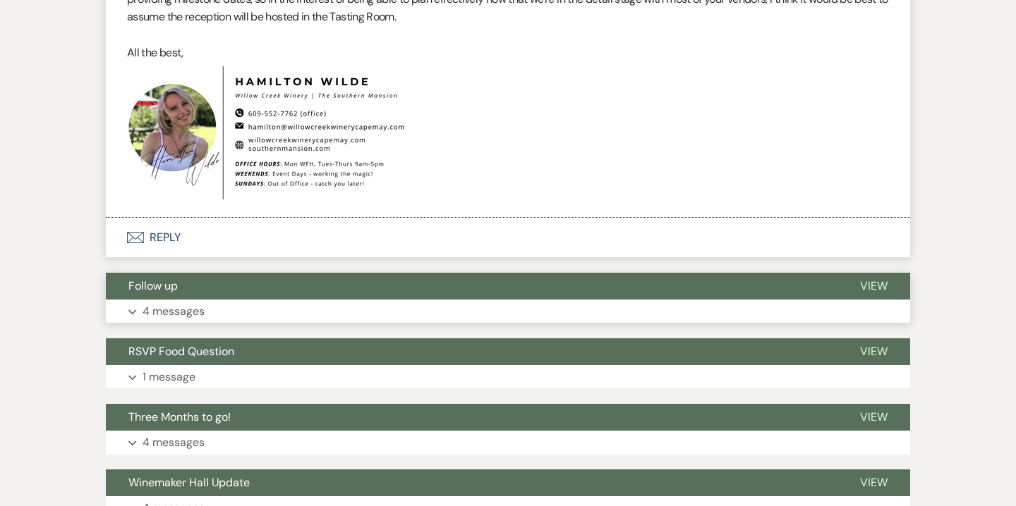
click at [578, 324] on button "Expand 4 messages" at bounding box center [508, 312] width 804 height 24
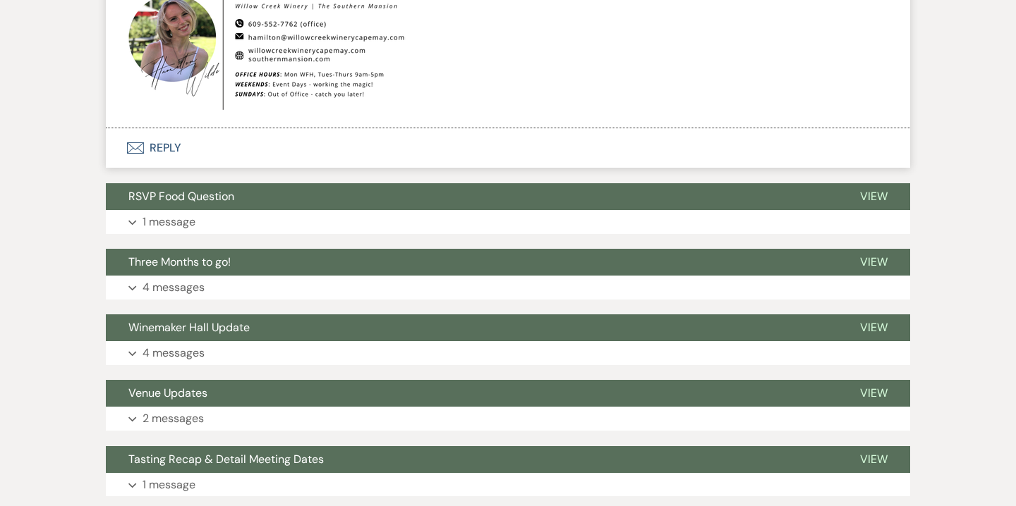
scroll to position [5055, 0]
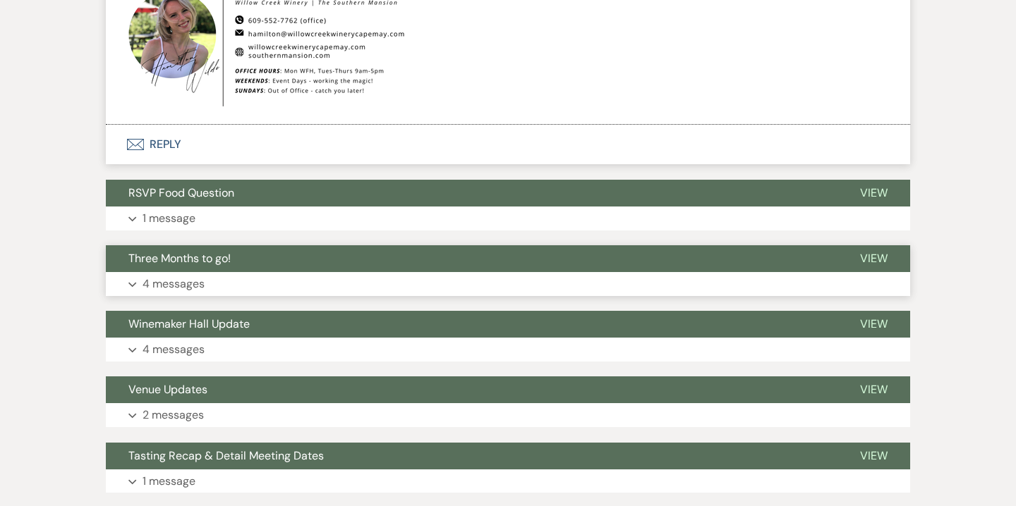
click at [274, 294] on button "Expand 4 messages" at bounding box center [508, 284] width 804 height 24
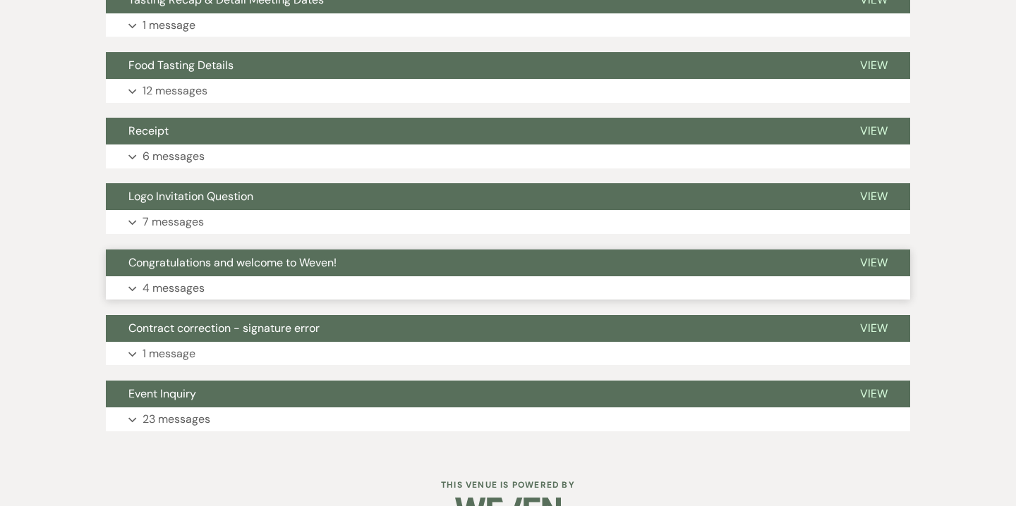
scroll to position [7799, 0]
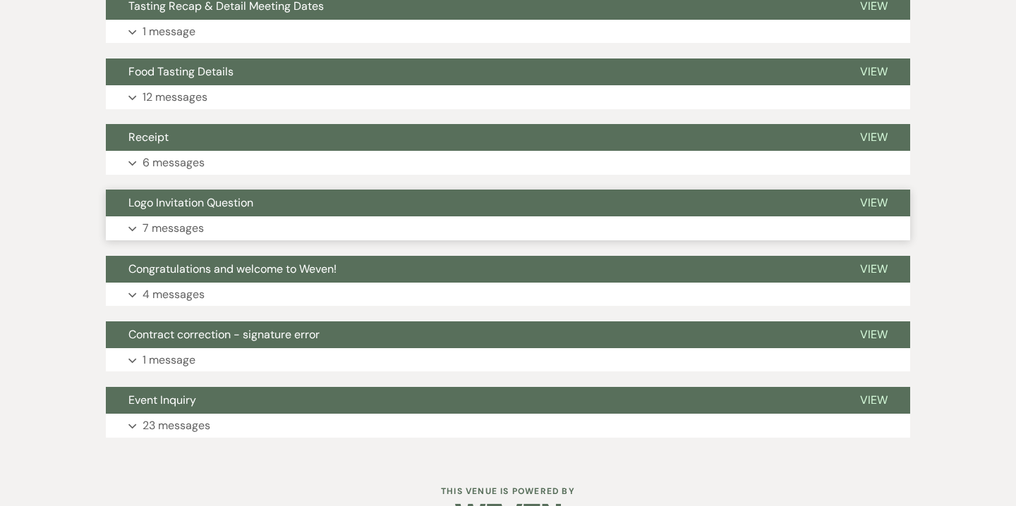
click at [156, 238] on p "7 messages" at bounding box center [172, 228] width 61 height 18
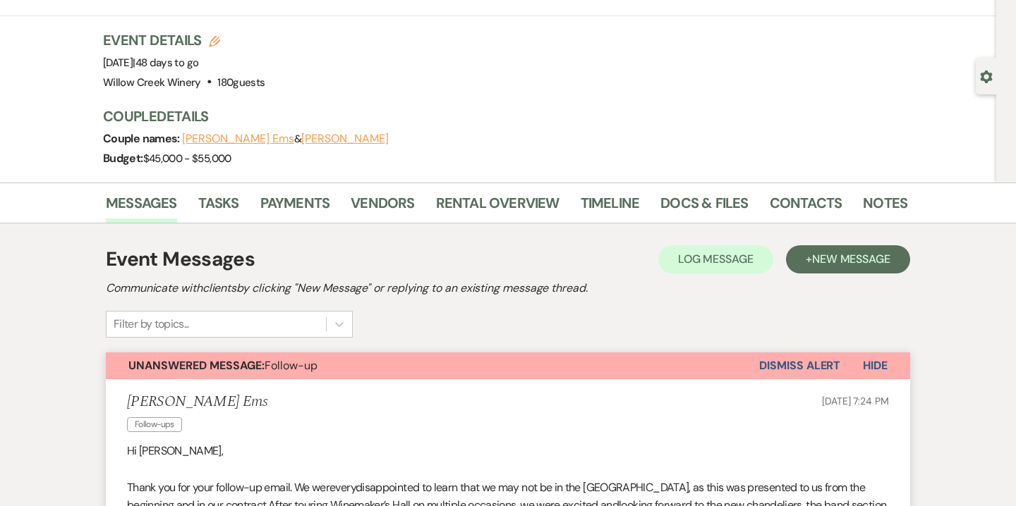
scroll to position [0, 0]
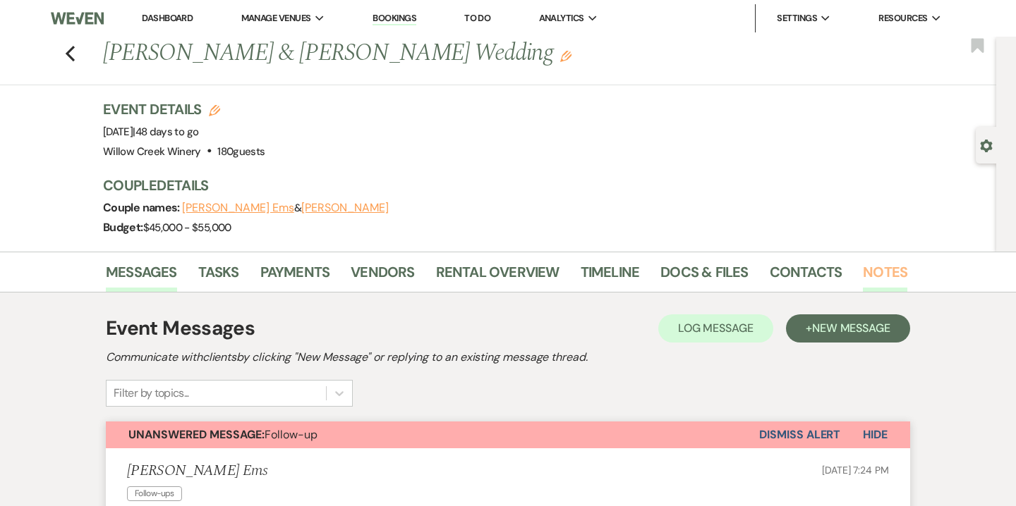
click at [880, 266] on link "Notes" at bounding box center [885, 276] width 44 height 31
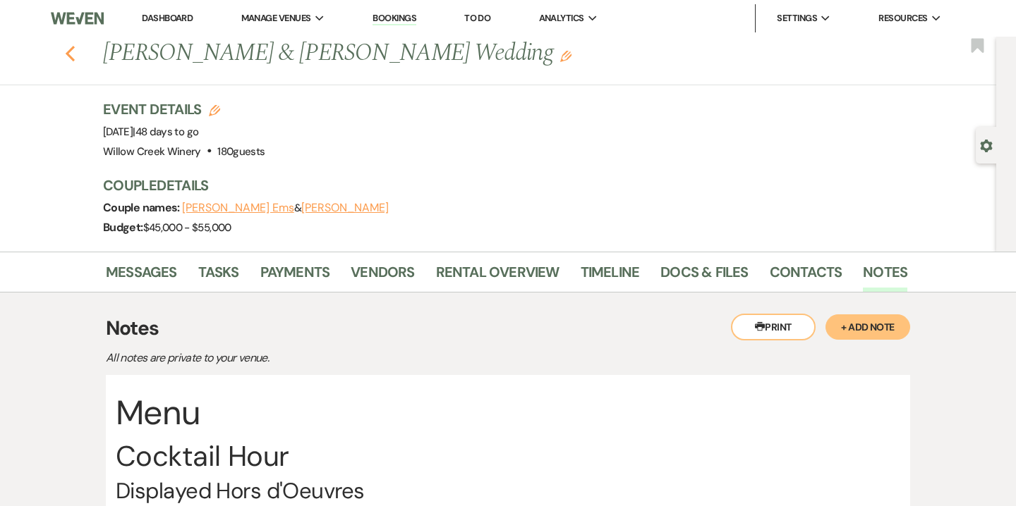
click at [68, 56] on use "button" at bounding box center [70, 54] width 9 height 16
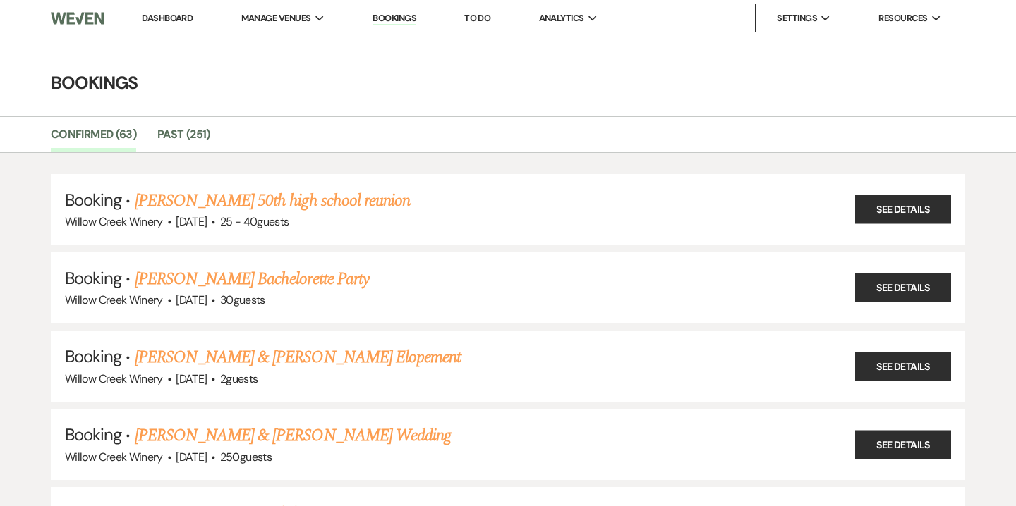
click at [173, 15] on link "Dashboard" at bounding box center [167, 18] width 51 height 12
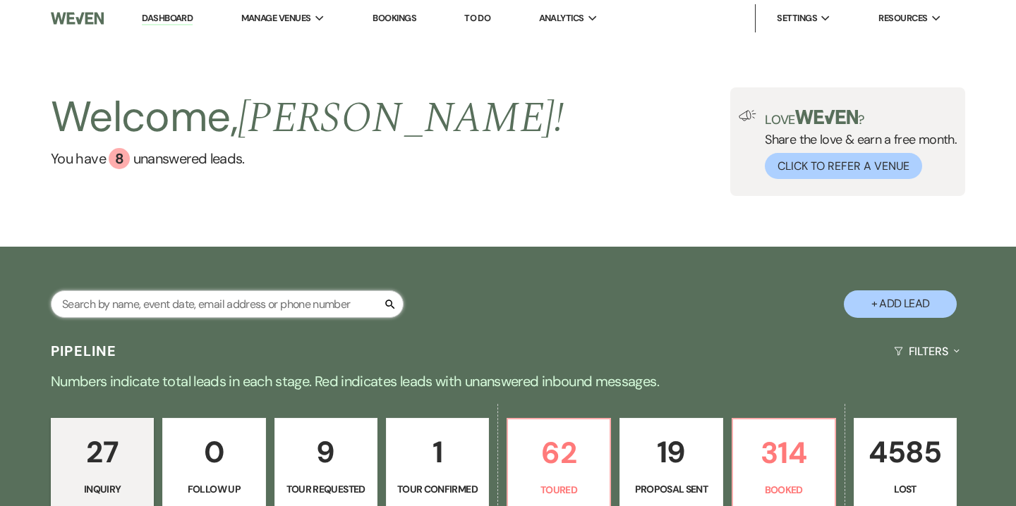
click at [209, 305] on input "text" at bounding box center [227, 305] width 353 height 28
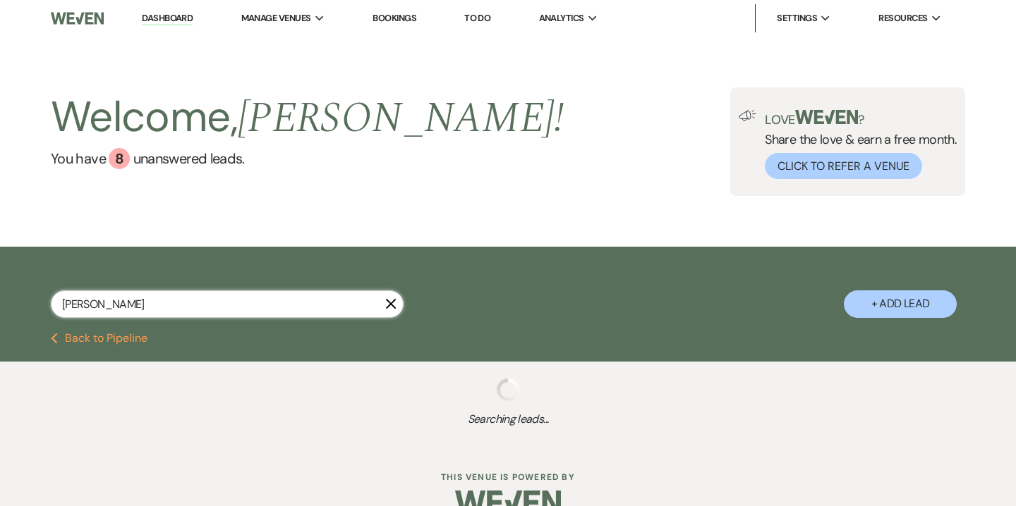
type input "heal"
select select "6"
select select "8"
select select "5"
select select "8"
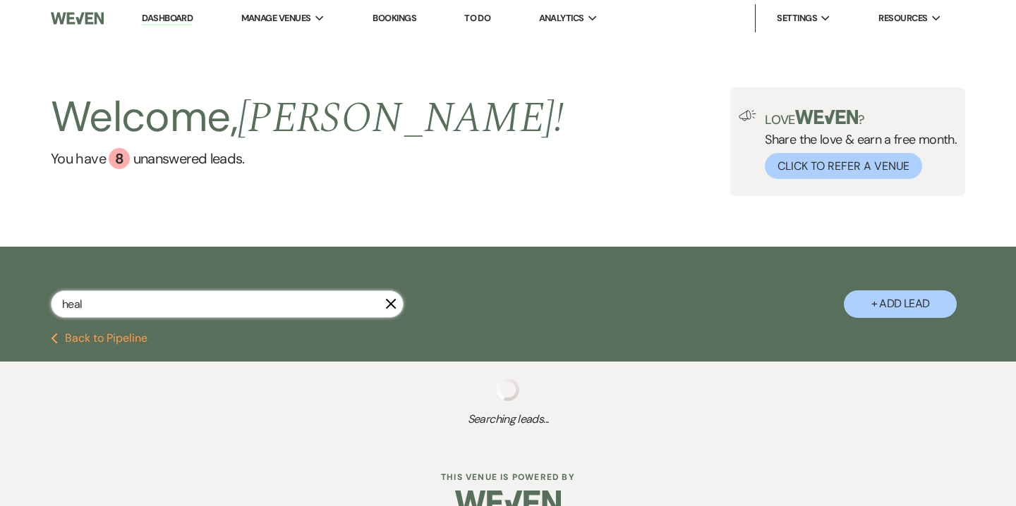
select select "5"
select select "8"
select select "6"
select select "8"
select select "5"
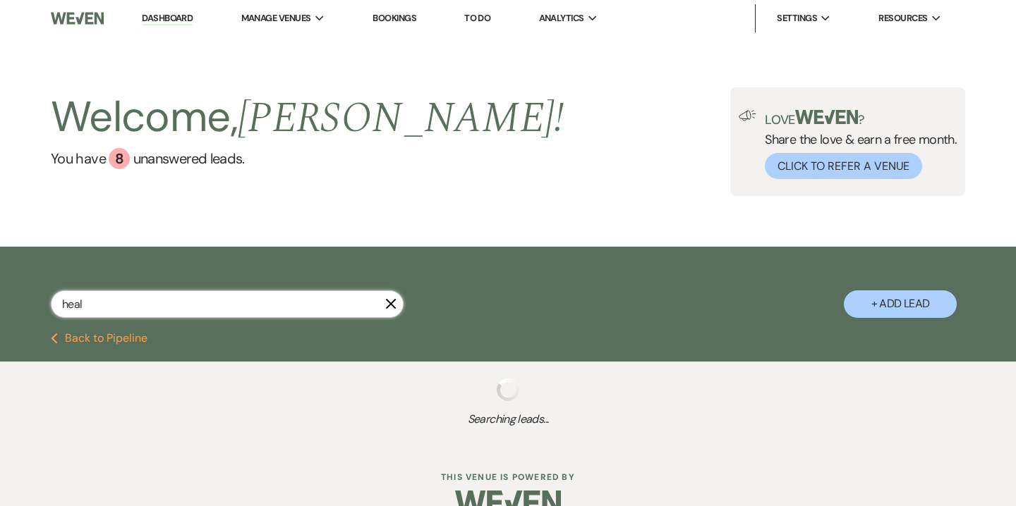
select select "8"
select select "5"
select select "8"
select select "5"
select select "8"
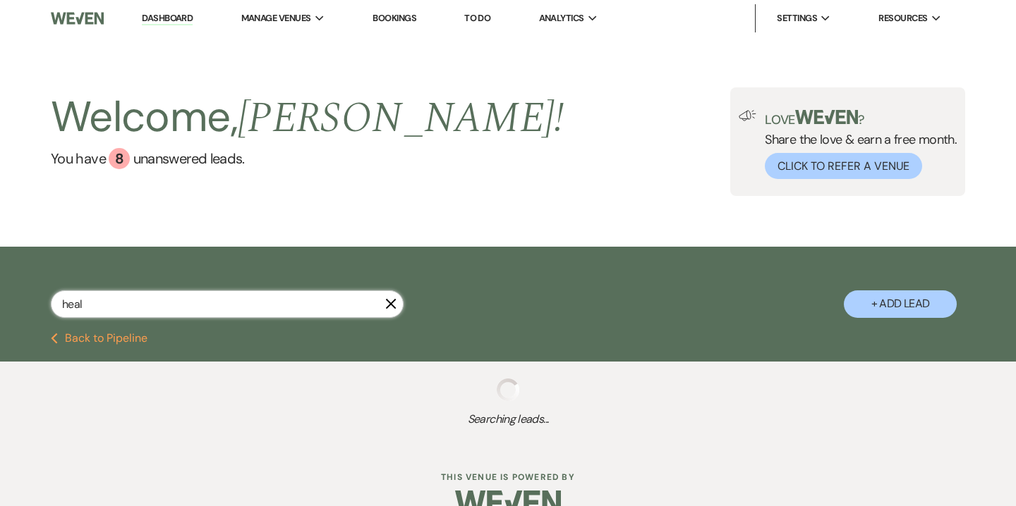
select select "3"
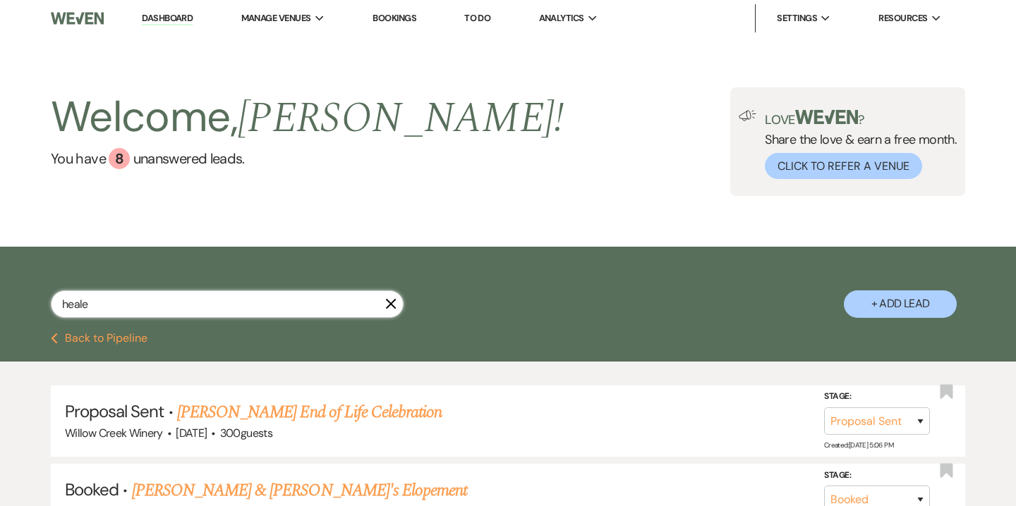
type input "[PERSON_NAME]"
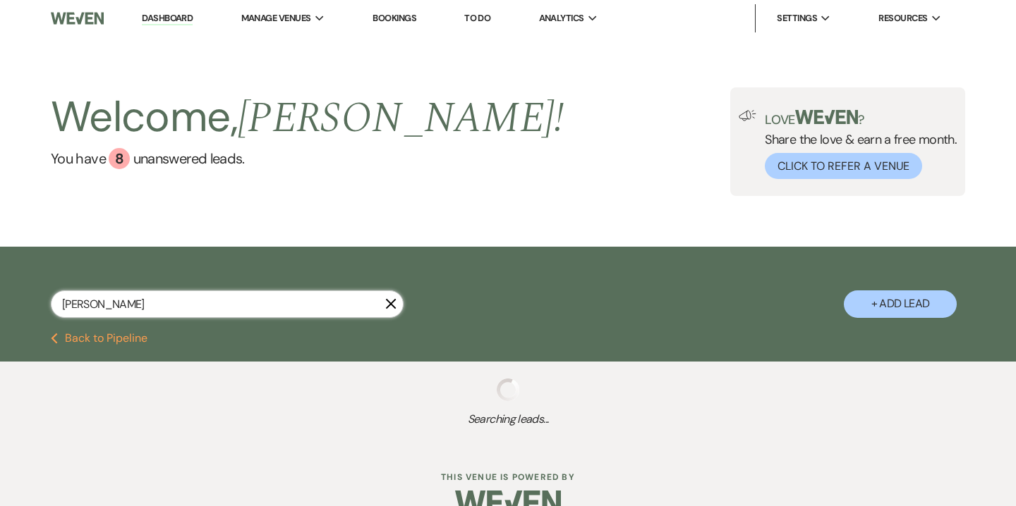
select select "8"
select select "6"
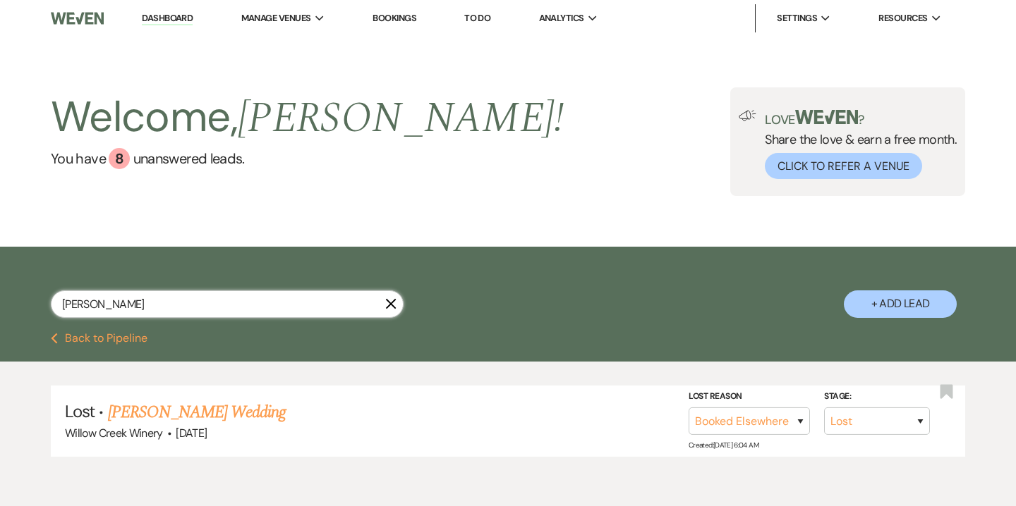
type input "[PERSON_NAME]"
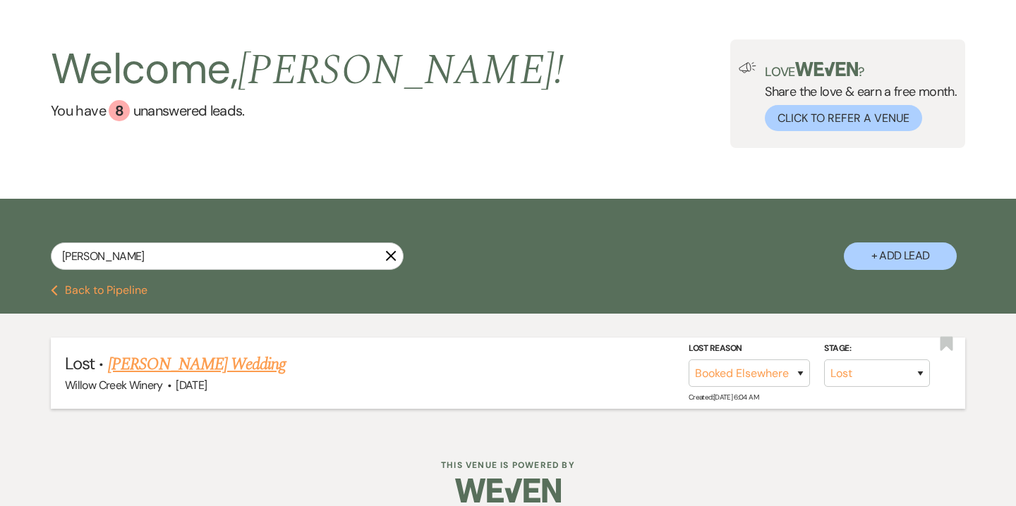
scroll to position [47, 0]
click at [133, 272] on div "[PERSON_NAME] X" at bounding box center [227, 262] width 353 height 39
click at [136, 257] on input "[PERSON_NAME]" at bounding box center [227, 257] width 353 height 28
click at [229, 262] on input "[PERSON_NAME]" at bounding box center [227, 257] width 353 height 28
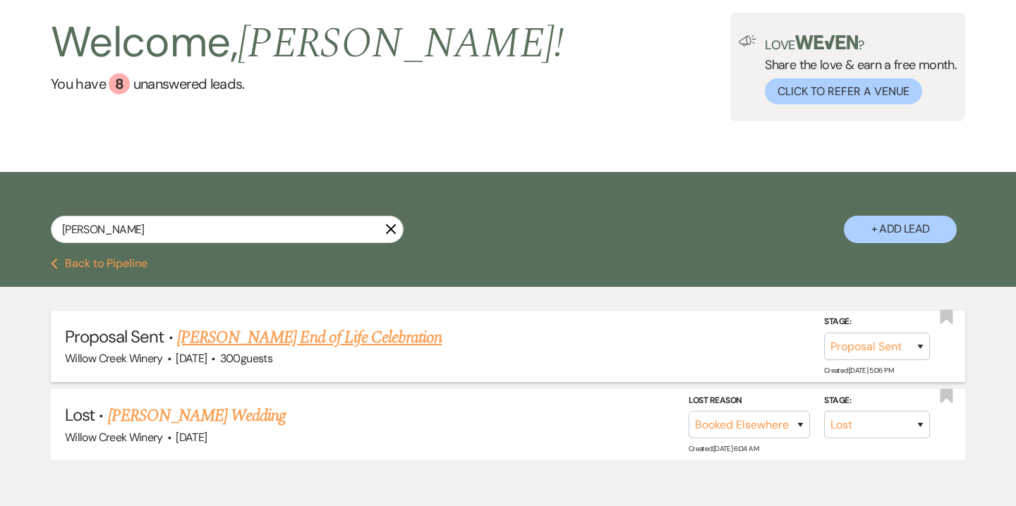
click at [294, 336] on link "[PERSON_NAME] End of Life Celebration" at bounding box center [309, 337] width 264 height 25
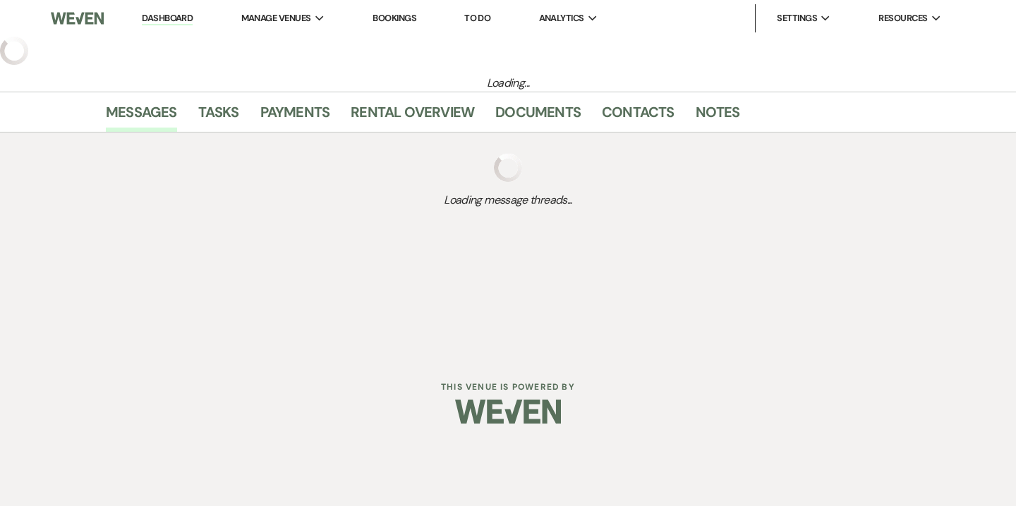
select select "6"
select select "14"
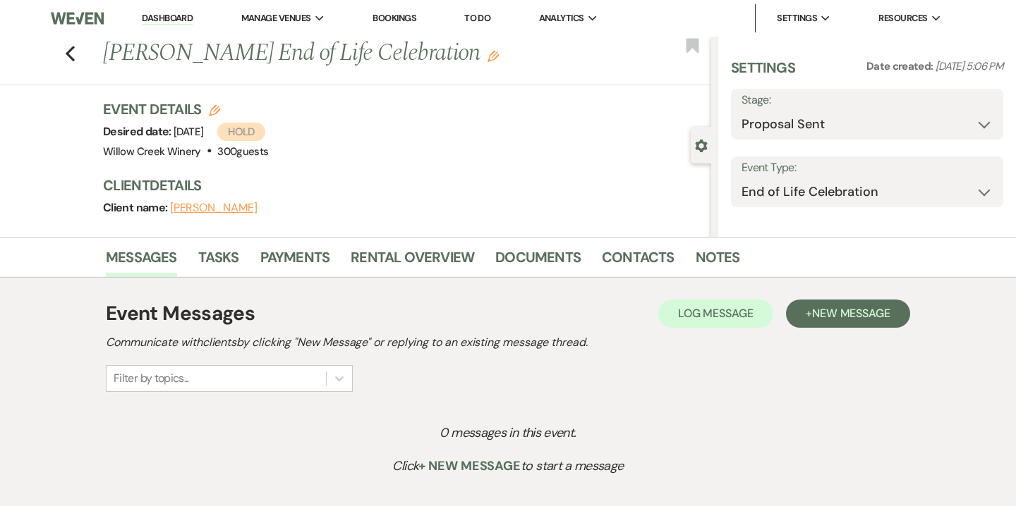
select select "12"
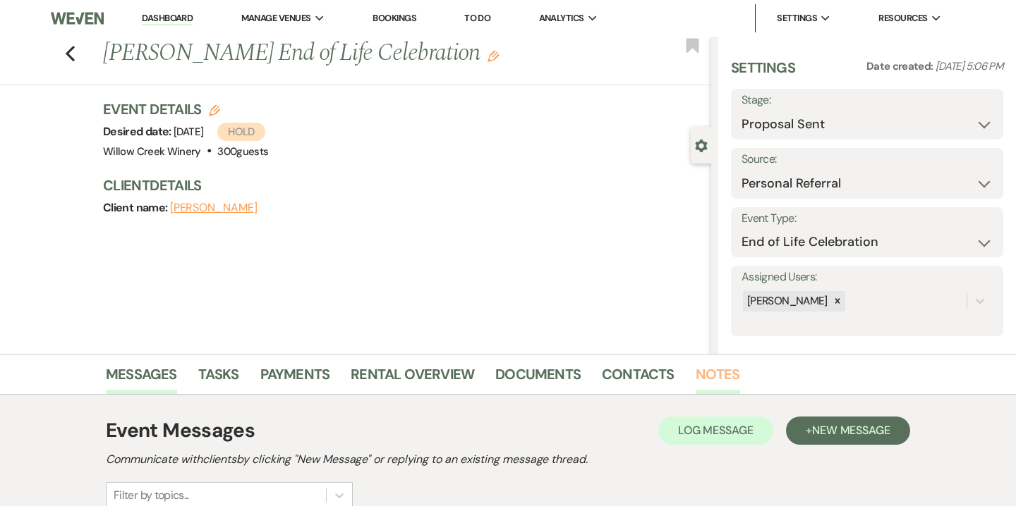
click at [705, 380] on link "Notes" at bounding box center [717, 378] width 44 height 31
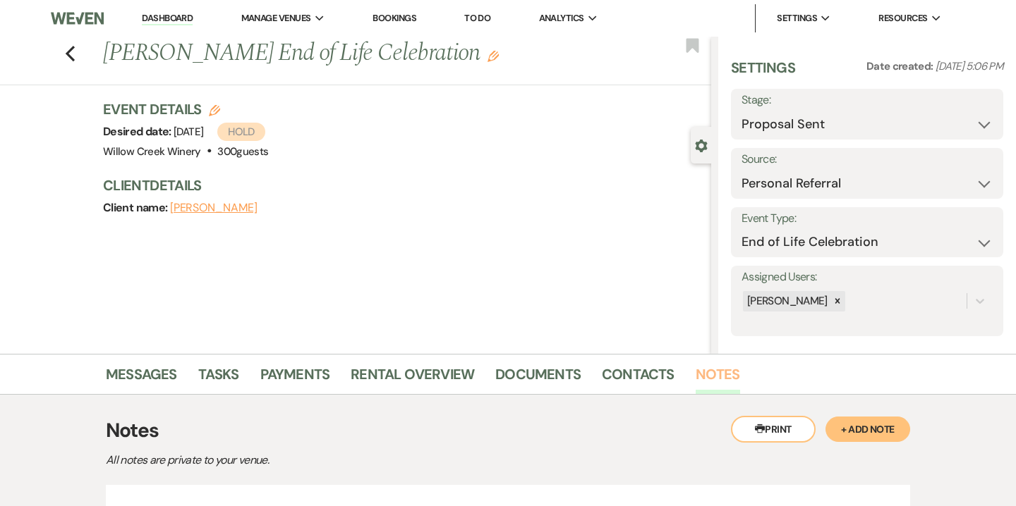
scroll to position [150, 0]
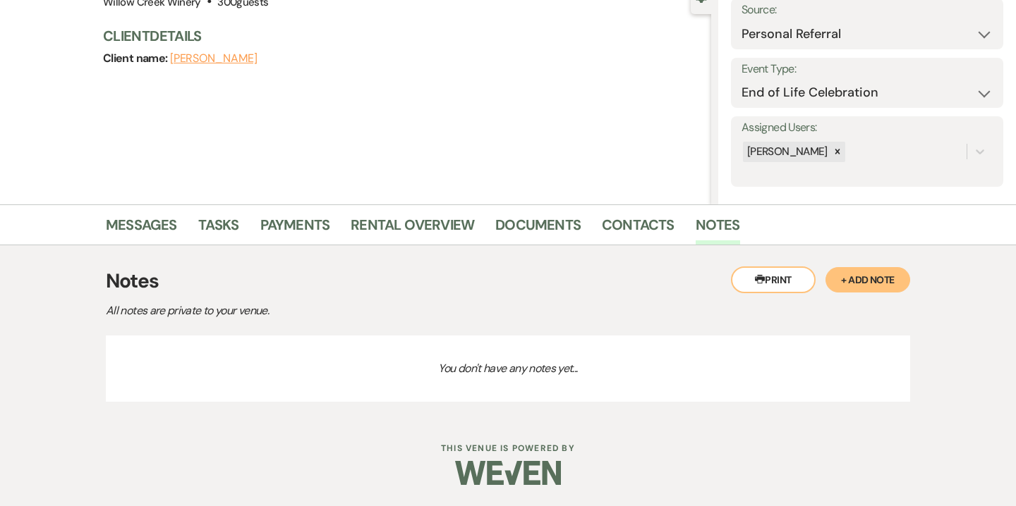
click at [880, 291] on button "+ Add Note" at bounding box center [867, 279] width 85 height 25
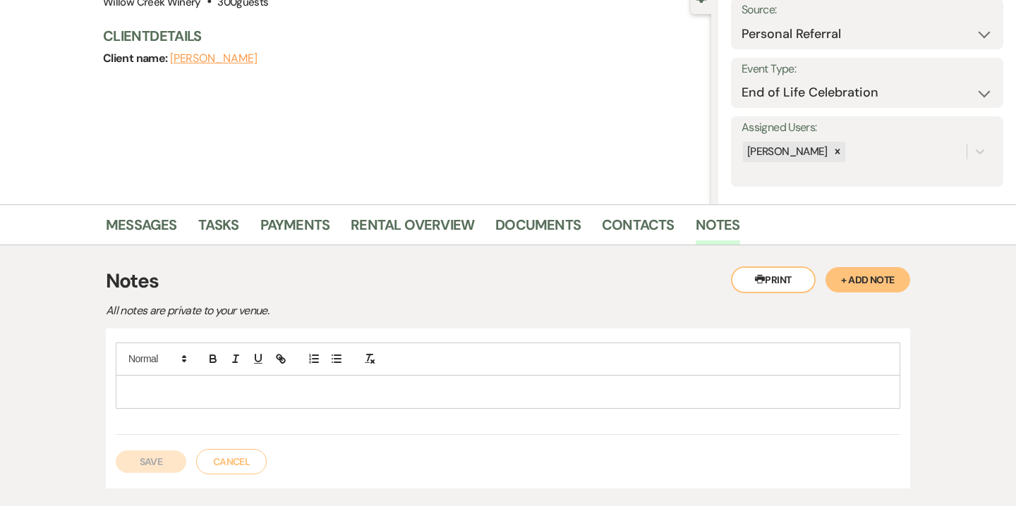
click at [349, 387] on p at bounding box center [508, 392] width 762 height 16
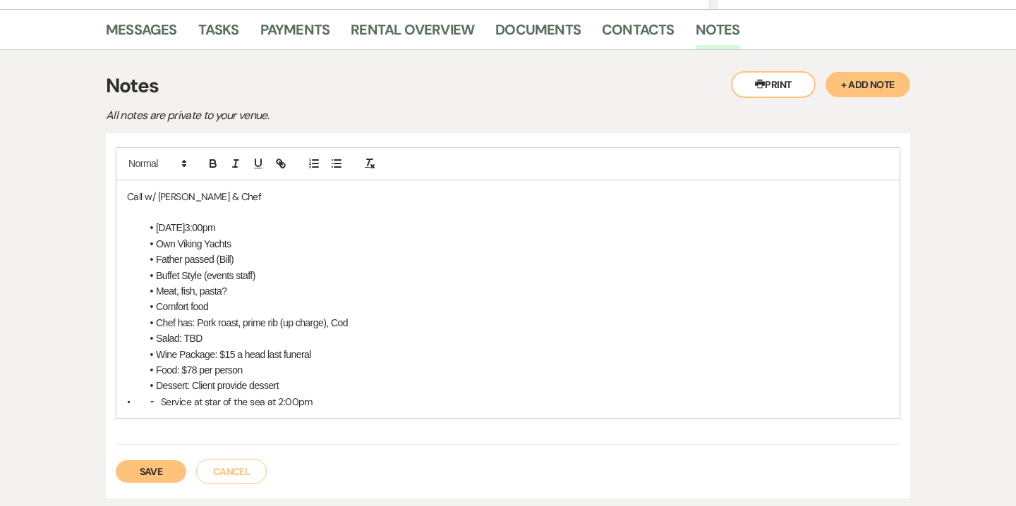
scroll to position [346, 0]
click at [166, 401] on p "• ⁃ Service at star of the sea at 2:00pm" at bounding box center [508, 402] width 762 height 16
click at [155, 226] on li "[DATE]3:00pm" at bounding box center [515, 227] width 748 height 16
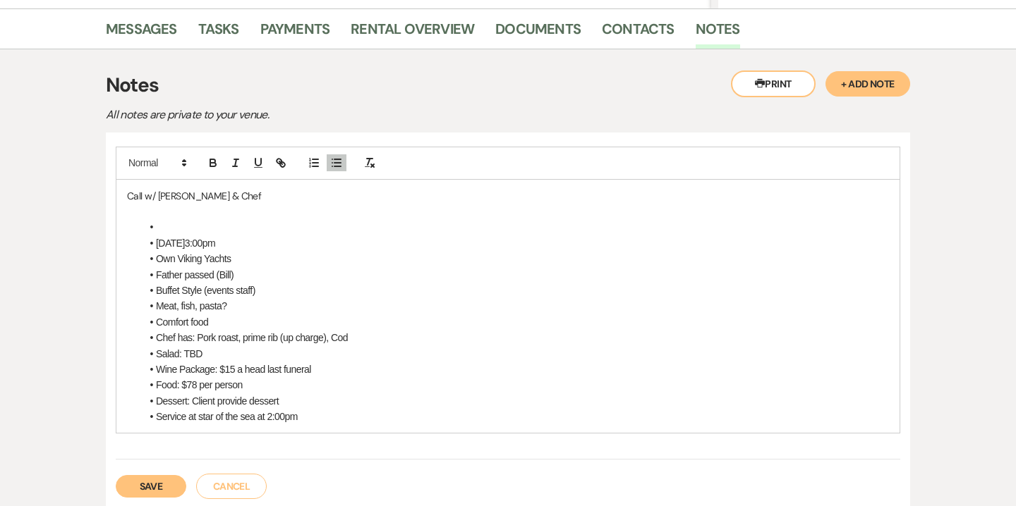
click at [161, 221] on li at bounding box center [515, 227] width 748 height 16
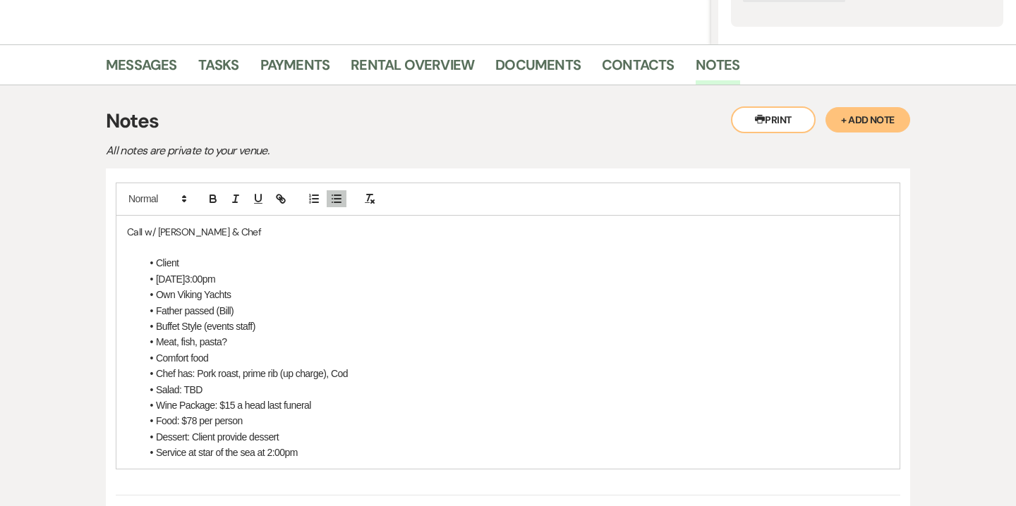
scroll to position [311, 0]
click at [188, 264] on li "Client [PERSON_NAME]" at bounding box center [515, 262] width 748 height 16
click at [209, 264] on li "Client [PERSON_NAME]" at bounding box center [515, 262] width 748 height 16
click at [180, 265] on li "Client [PERSON_NAME]" at bounding box center [515, 262] width 748 height 16
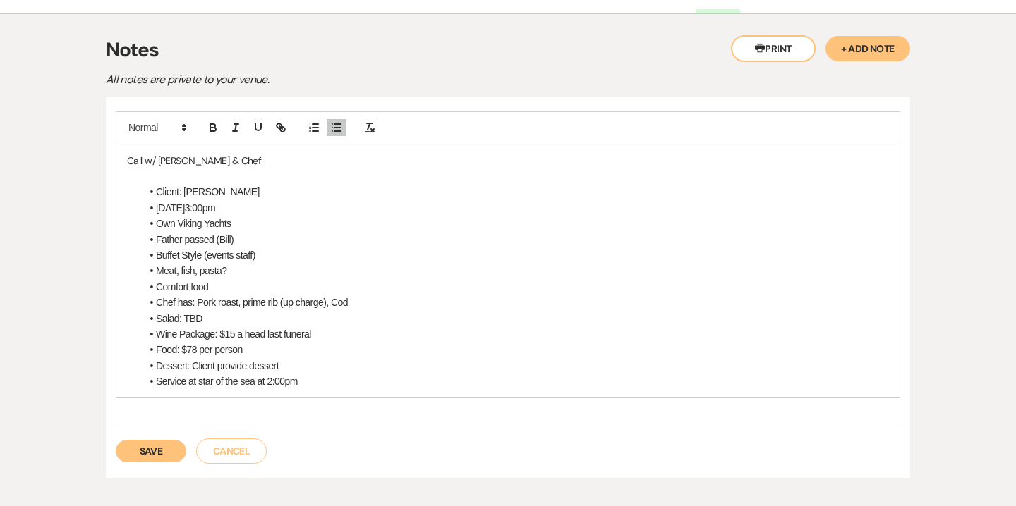
scroll to position [385, 0]
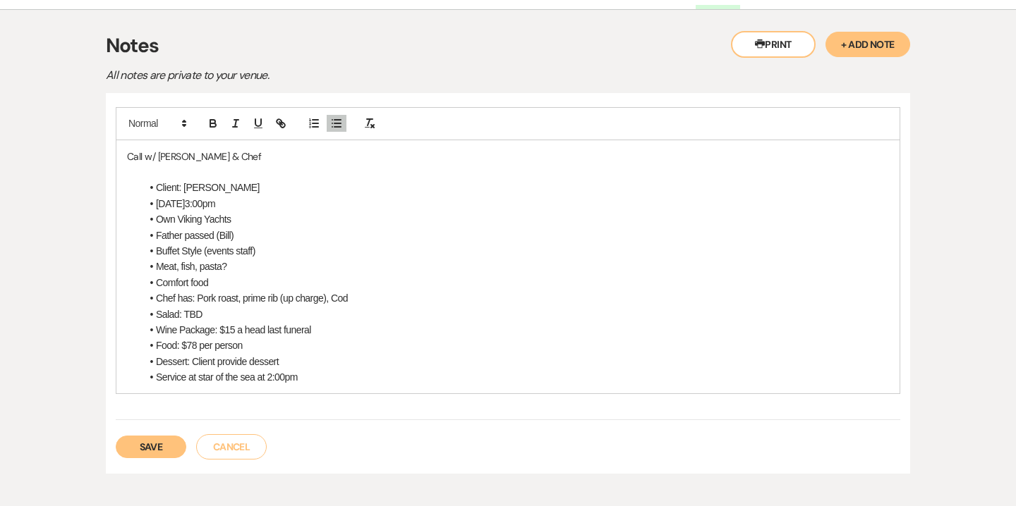
click at [171, 447] on button "Save" at bounding box center [151, 447] width 71 height 23
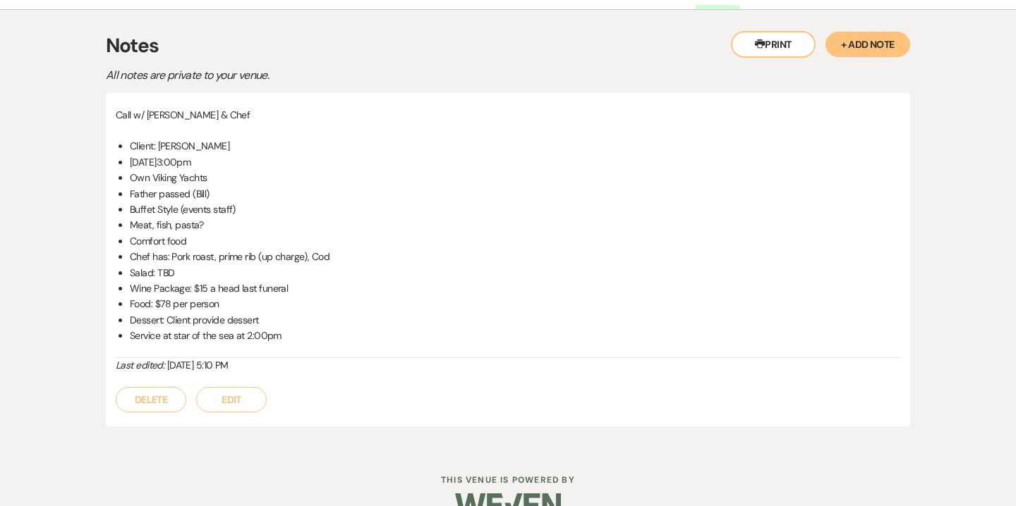
click at [238, 401] on button "Edit" at bounding box center [231, 399] width 71 height 25
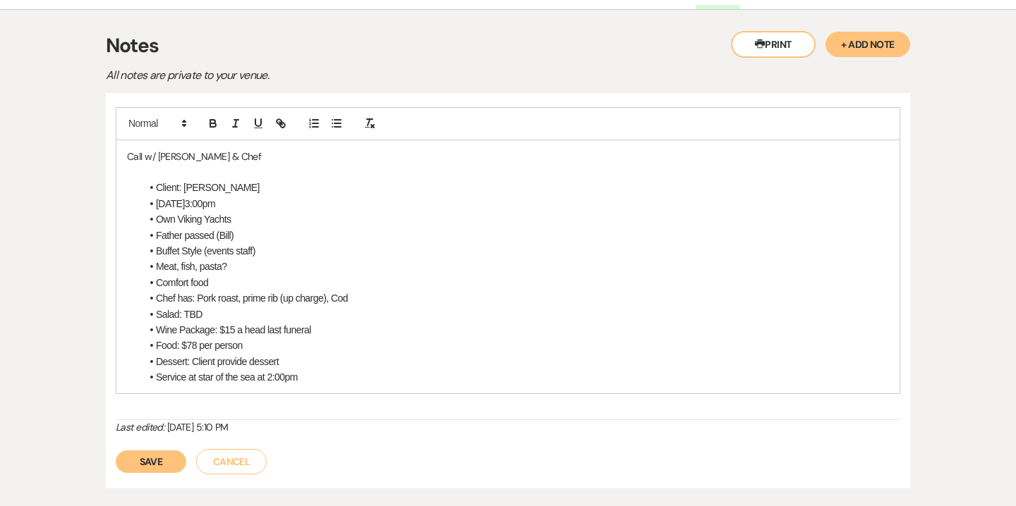
click at [250, 343] on li "Food: $78 per person" at bounding box center [515, 346] width 748 height 16
click at [289, 349] on li "Food: $78 per person (chefs reccomendation)" at bounding box center [515, 346] width 748 height 16
click at [162, 465] on button "Save" at bounding box center [151, 462] width 71 height 23
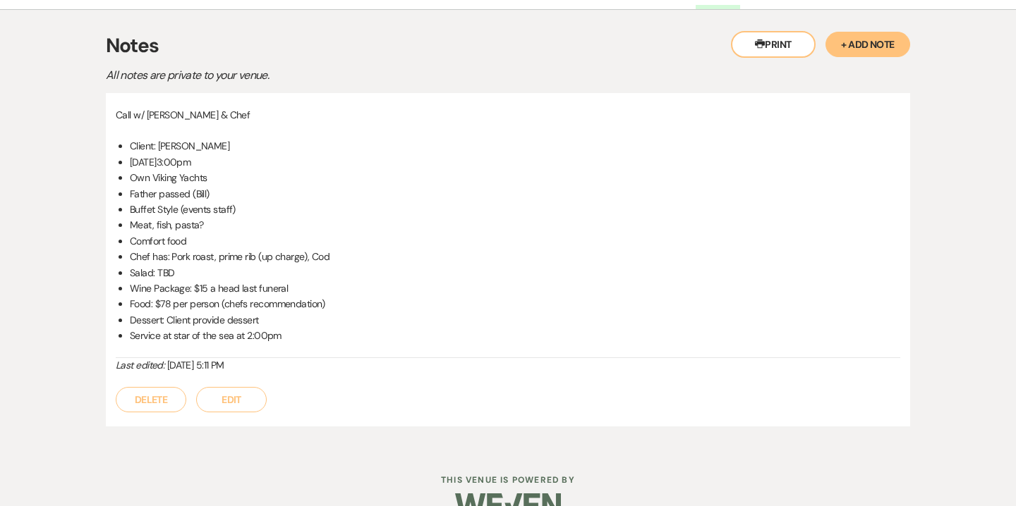
click at [231, 403] on button "Edit" at bounding box center [231, 399] width 71 height 25
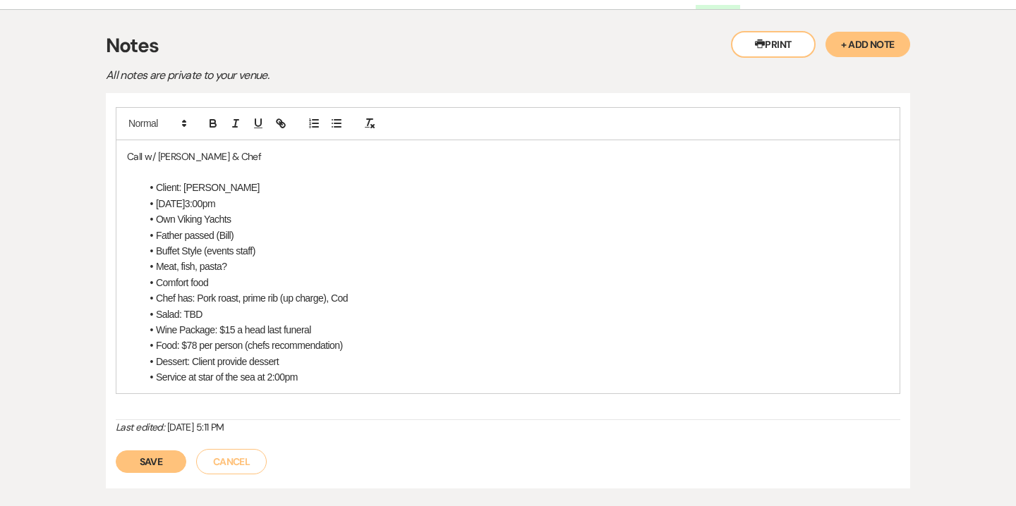
click at [289, 366] on li "Dessert: Client provide dessert" at bounding box center [515, 362] width 748 height 16
click at [247, 362] on li "Dessert: Client provide dessert (cookies" at bounding box center [515, 362] width 748 height 16
click at [289, 365] on li "Dessert: Client providing dessert (cookies" at bounding box center [515, 362] width 748 height 16
click at [332, 362] on li "Dessert: Client providing desserts (cookies" at bounding box center [515, 362] width 748 height 16
click at [143, 460] on button "Save" at bounding box center [151, 462] width 71 height 23
